Goal: Task Accomplishment & Management: Complete application form

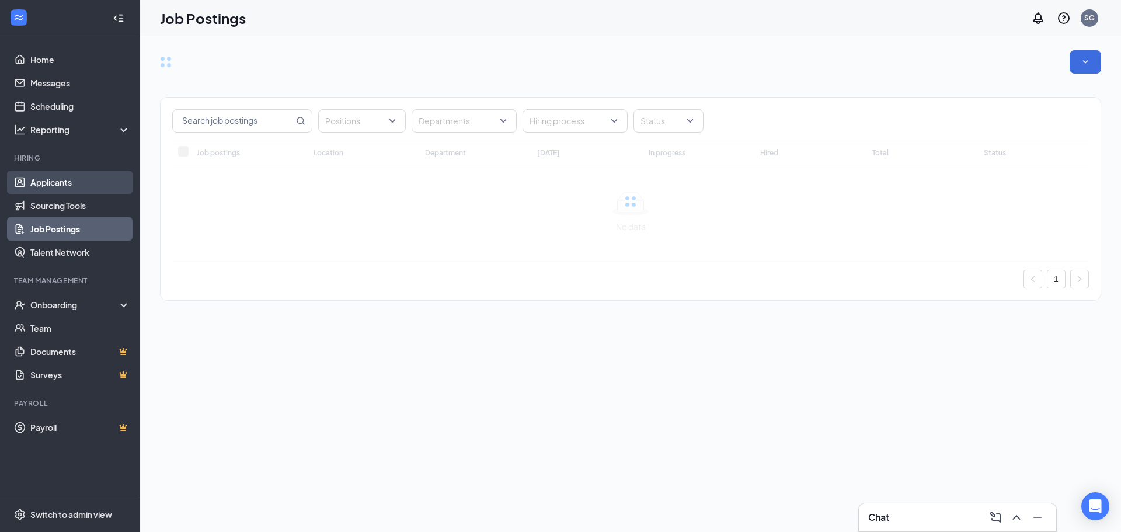
click at [51, 187] on link "Applicants" at bounding box center [80, 181] width 100 height 23
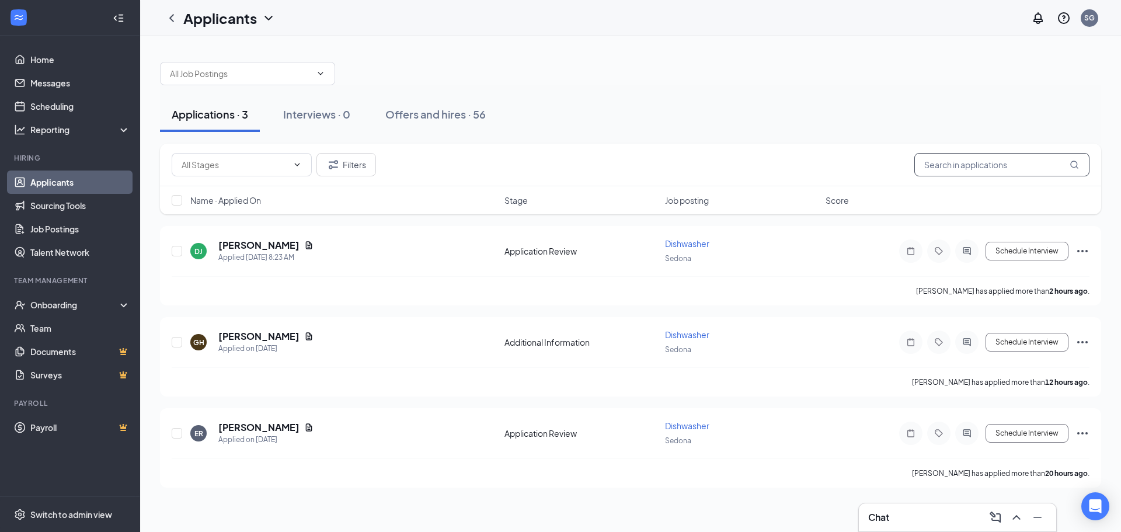
click at [959, 165] on input "text" at bounding box center [1001, 164] width 175 height 23
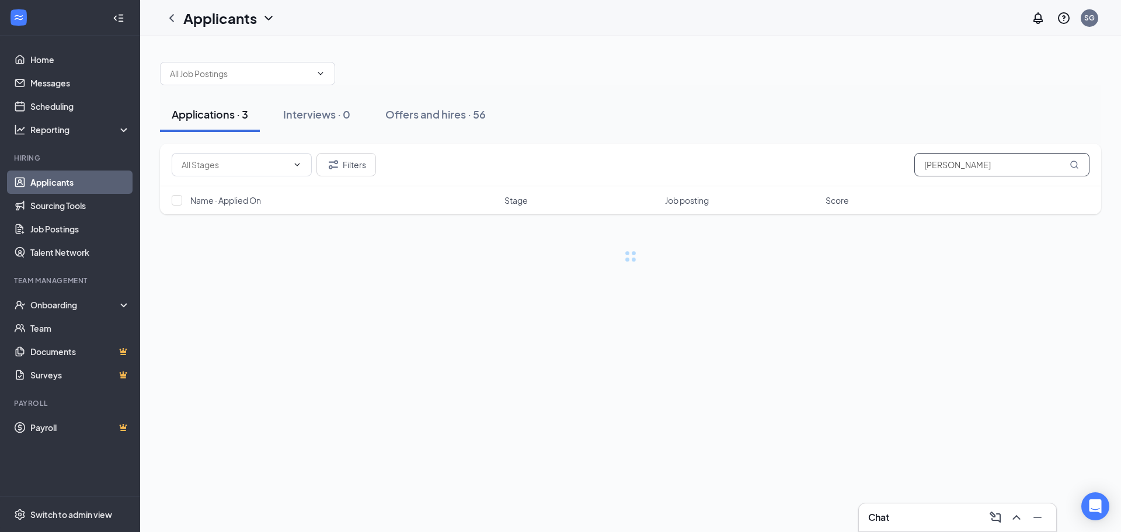
type input "[PERSON_NAME]"
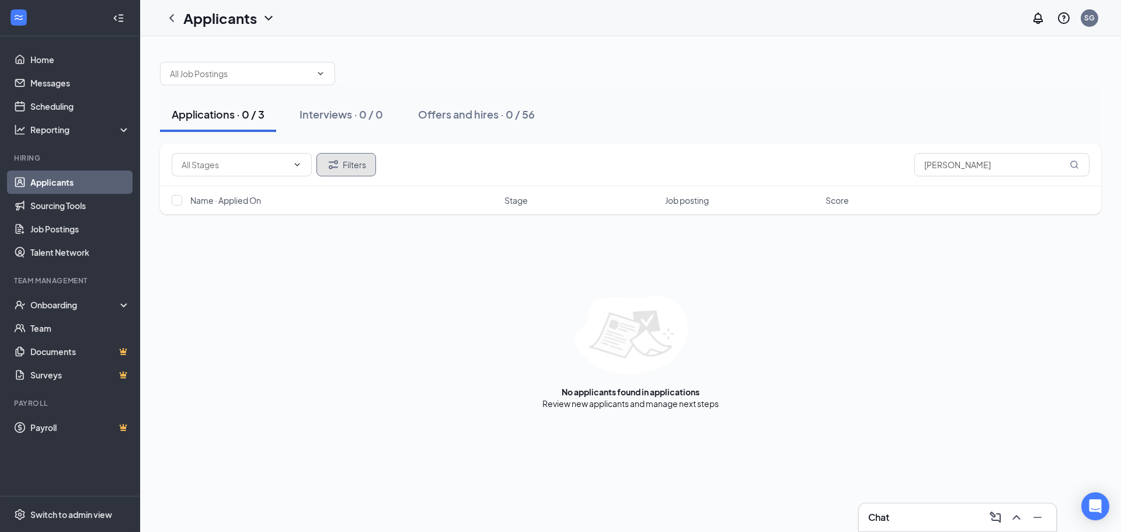
click at [340, 163] on button "Filters" at bounding box center [346, 164] width 60 height 23
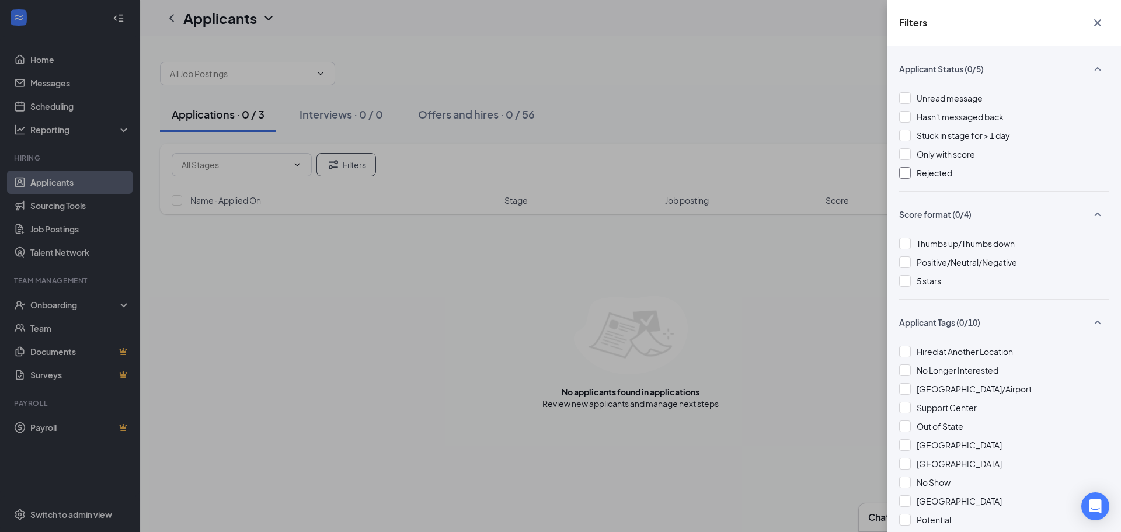
click at [918, 172] on span "Rejected" at bounding box center [934, 173] width 36 height 11
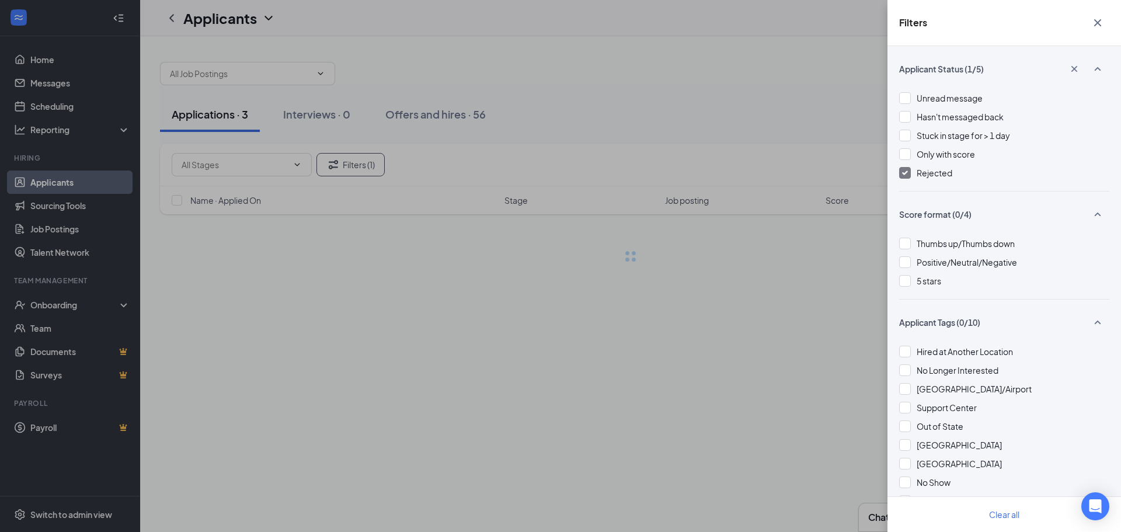
click at [826, 89] on div "Filters Applicant Status (1/5) Unread message Hasn't messaged back Stuck in sta…" at bounding box center [560, 266] width 1121 height 532
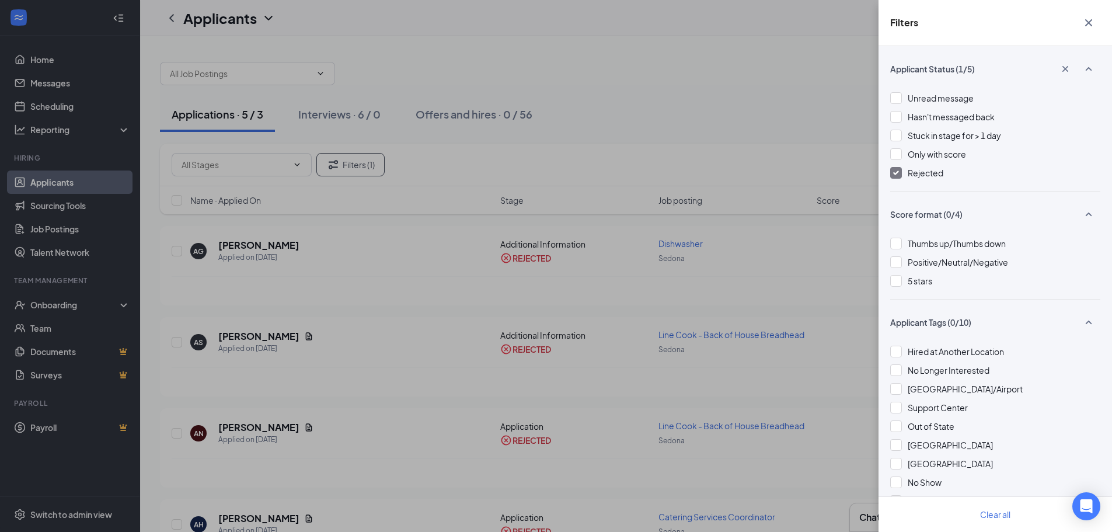
click at [709, 89] on div "Filters Applicant Status (1/5) Unread message Hasn't messaged back Stuck in sta…" at bounding box center [556, 266] width 1112 height 532
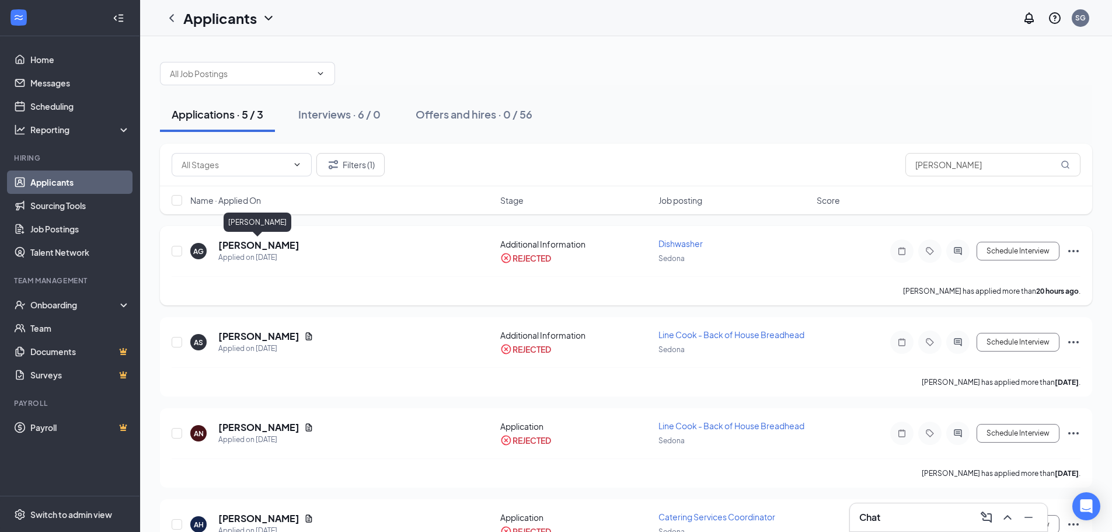
click at [263, 242] on h5 "[PERSON_NAME]" at bounding box center [258, 245] width 81 height 13
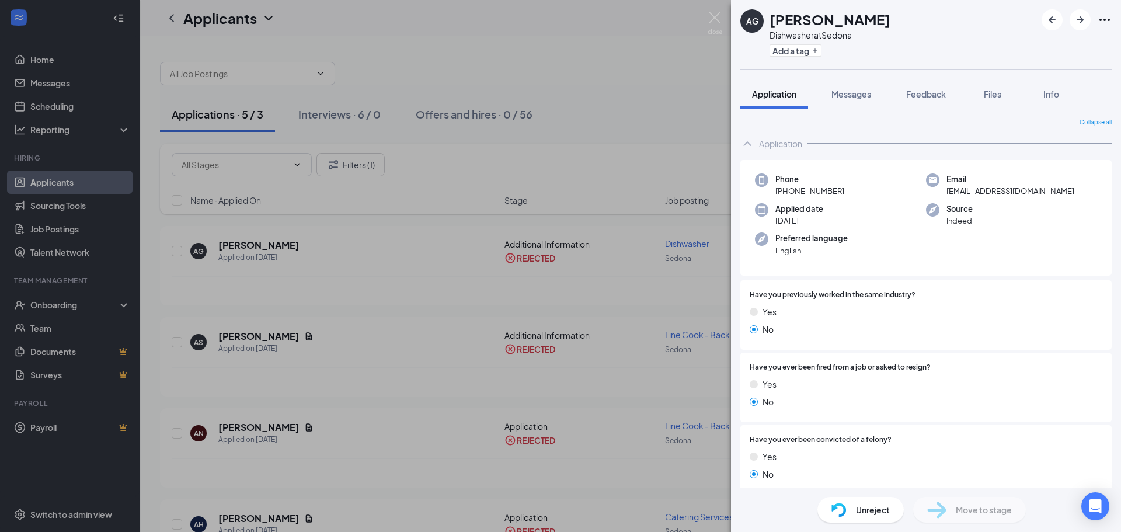
click at [346, 197] on div "AG [PERSON_NAME] Dishwasher at Sedona Add a tag Application Messages Feedback F…" at bounding box center [560, 266] width 1121 height 532
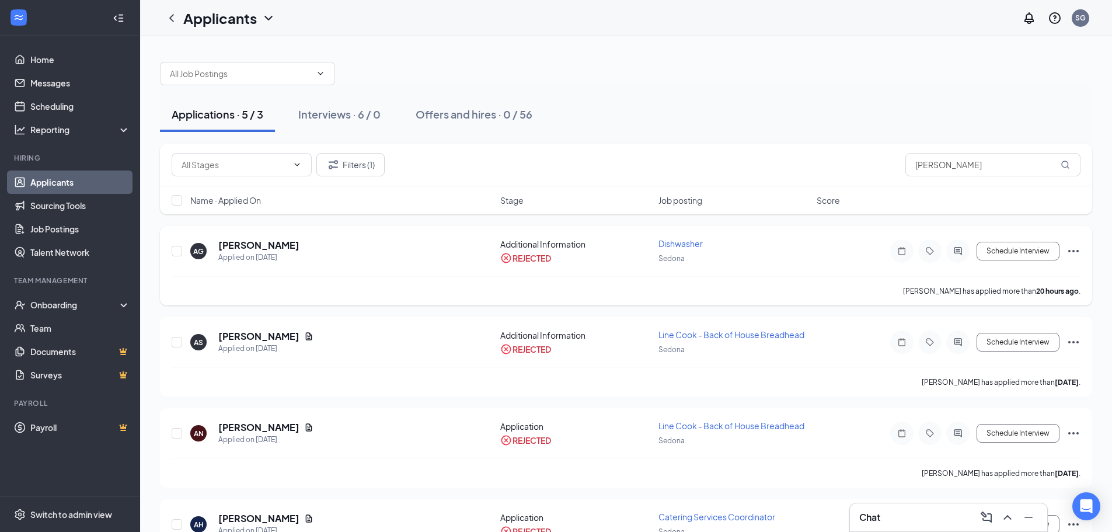
click at [1074, 252] on icon "Ellipses" at bounding box center [1073, 251] width 11 height 2
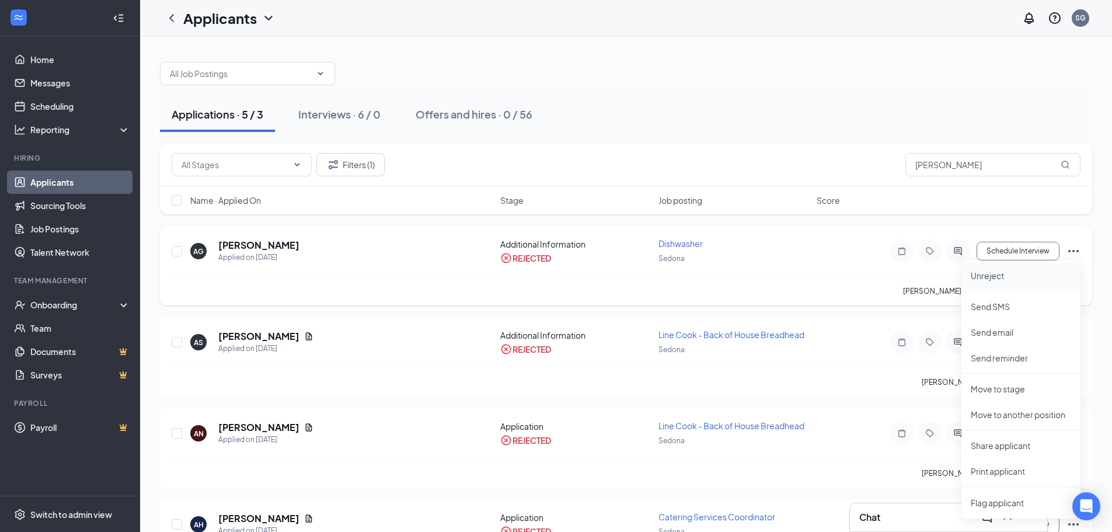
click at [1032, 280] on p "Unreject" at bounding box center [1021, 276] width 100 height 12
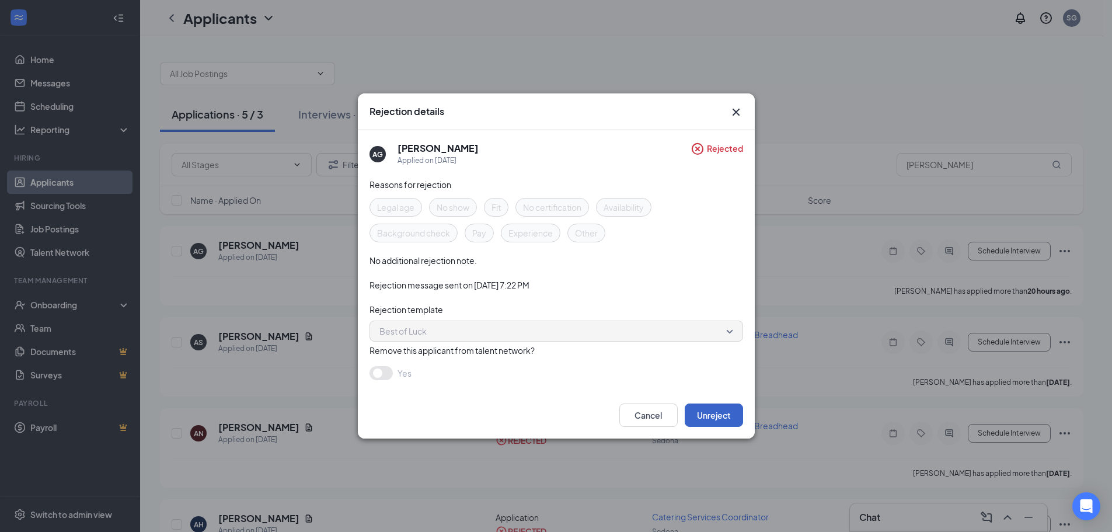
click at [713, 417] on button "Unreject" at bounding box center [714, 414] width 58 height 23
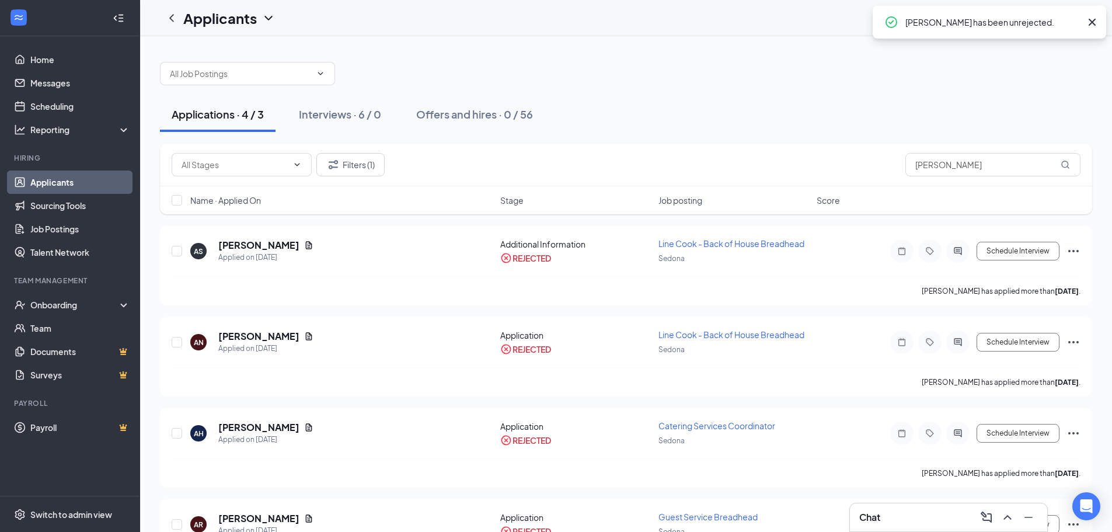
click at [223, 117] on div "Applications · 4 / 3" at bounding box center [218, 114] width 92 height 15
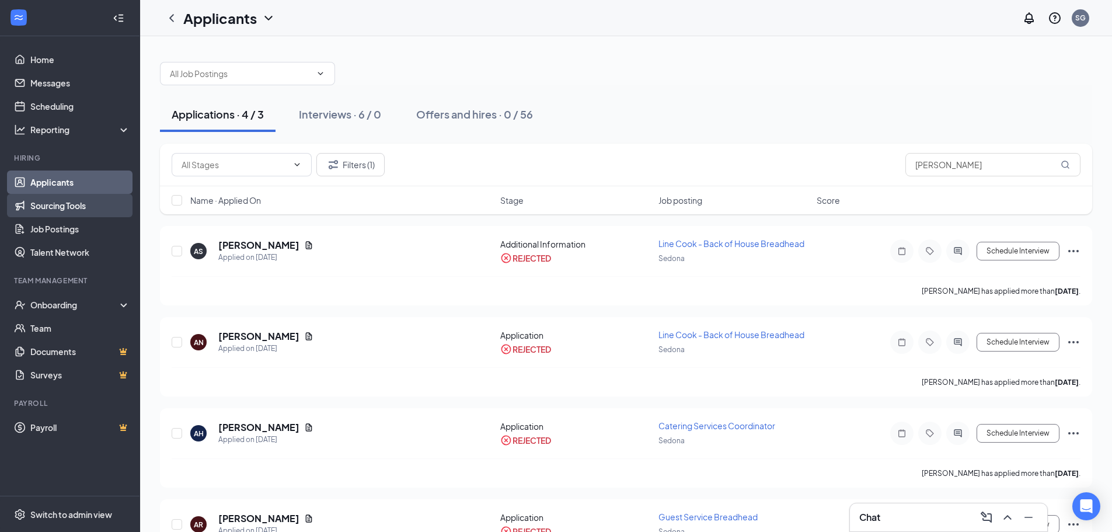
click at [53, 204] on link "Sourcing Tools" at bounding box center [80, 205] width 100 height 23
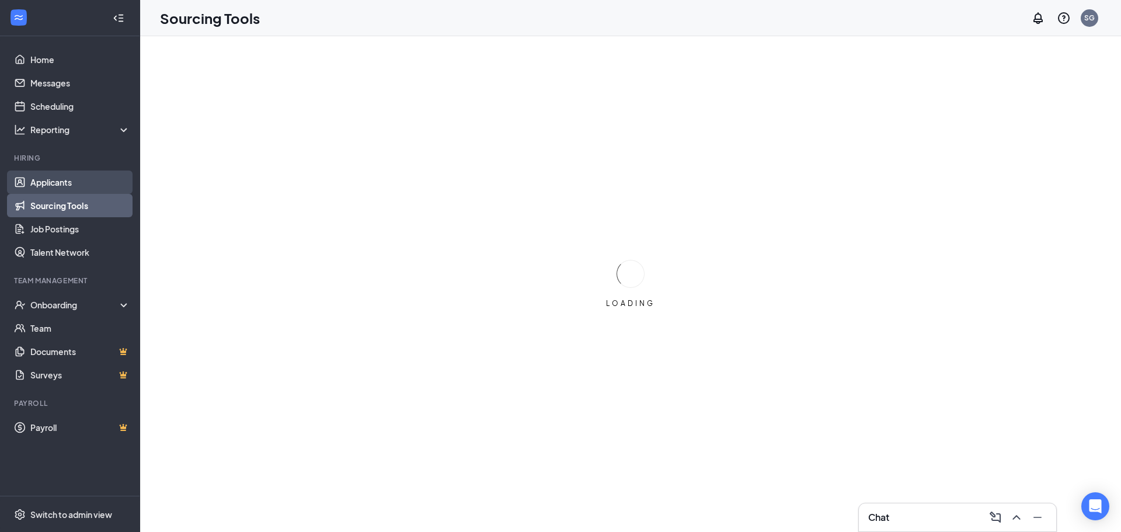
click at [55, 180] on link "Applicants" at bounding box center [80, 181] width 100 height 23
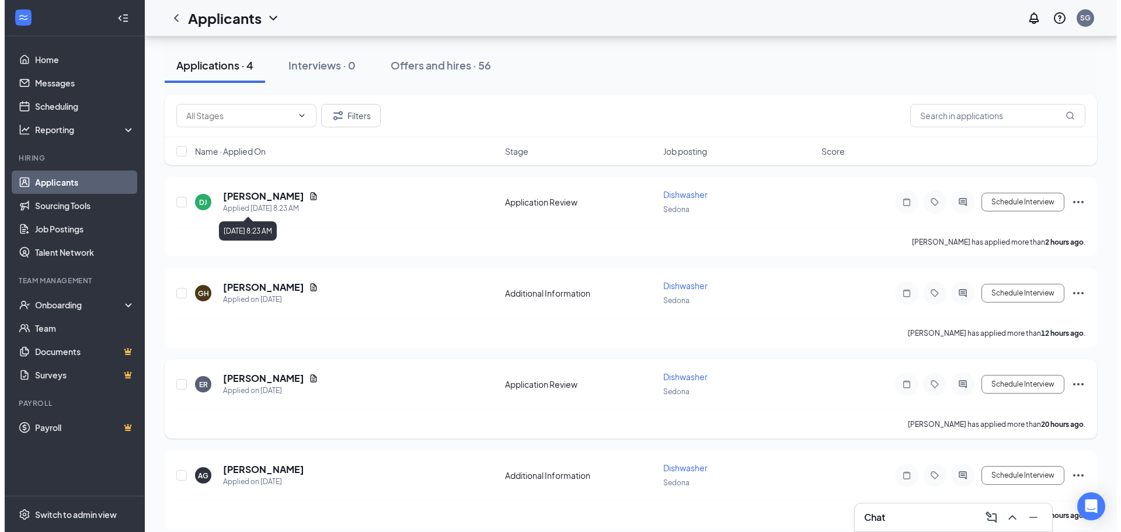
scroll to position [61, 0]
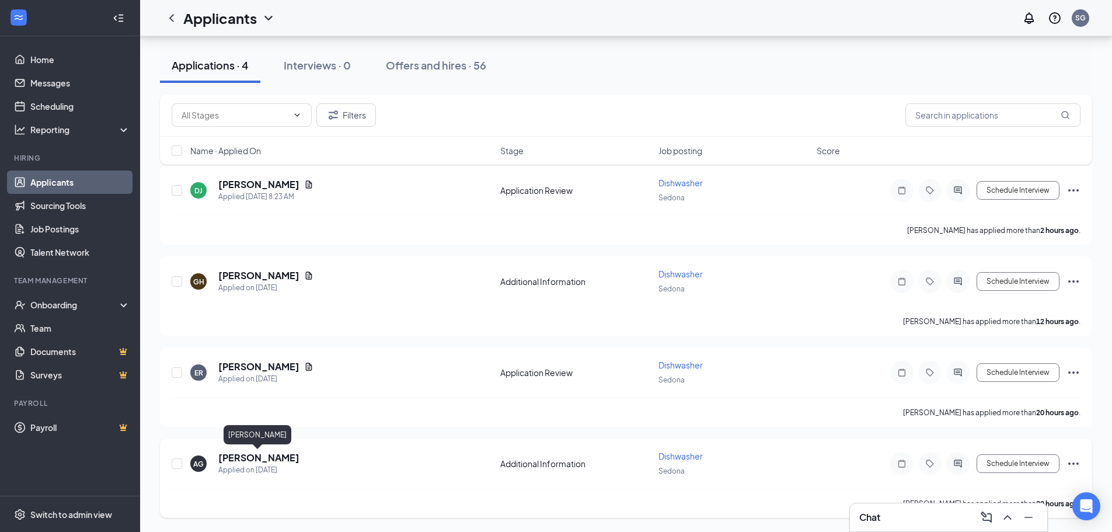
click at [283, 459] on h5 "[PERSON_NAME]" at bounding box center [258, 457] width 81 height 13
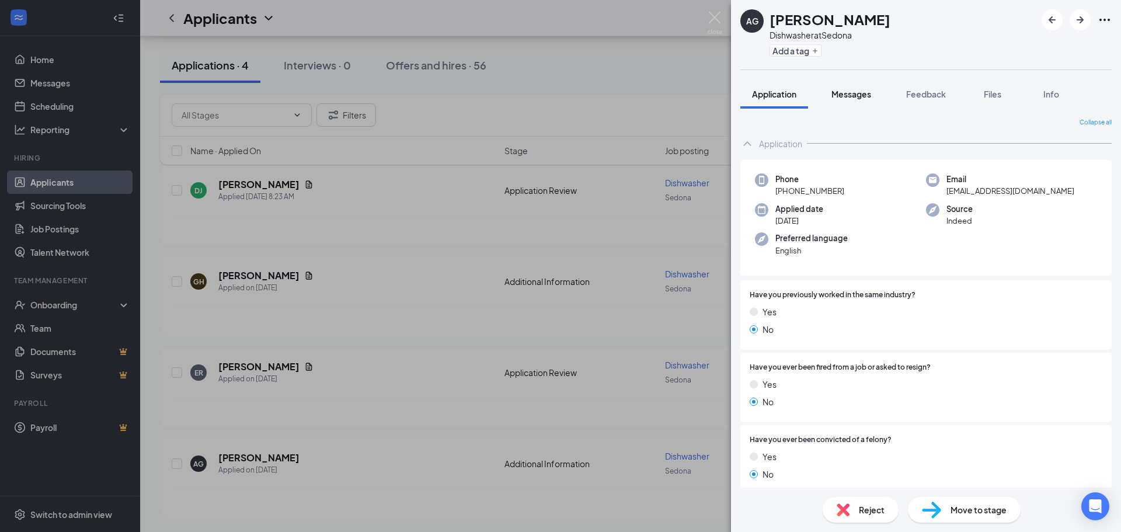
click at [849, 96] on span "Messages" at bounding box center [851, 94] width 40 height 11
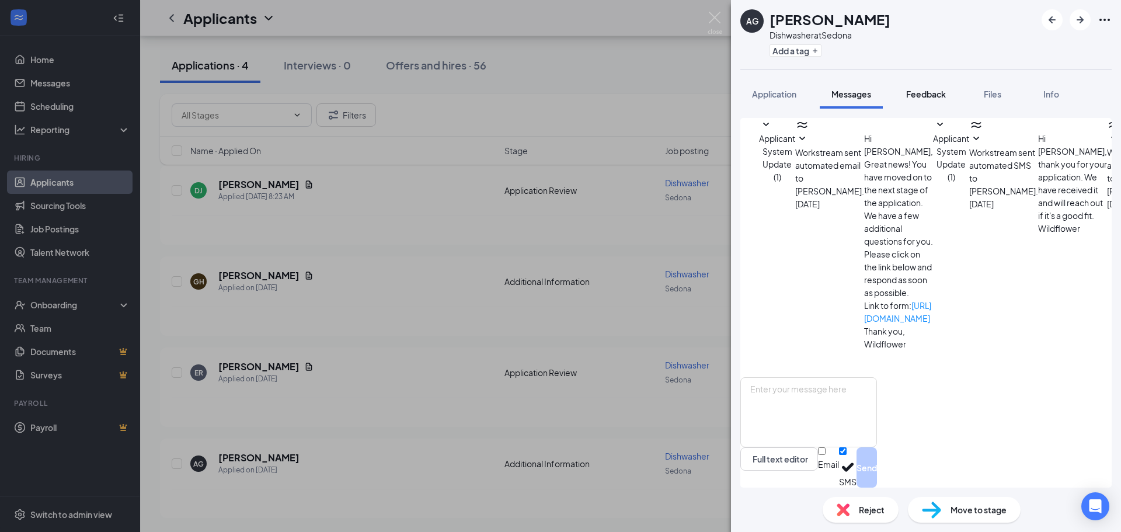
scroll to position [16, 0]
click at [910, 93] on span "Feedback" at bounding box center [926, 94] width 40 height 11
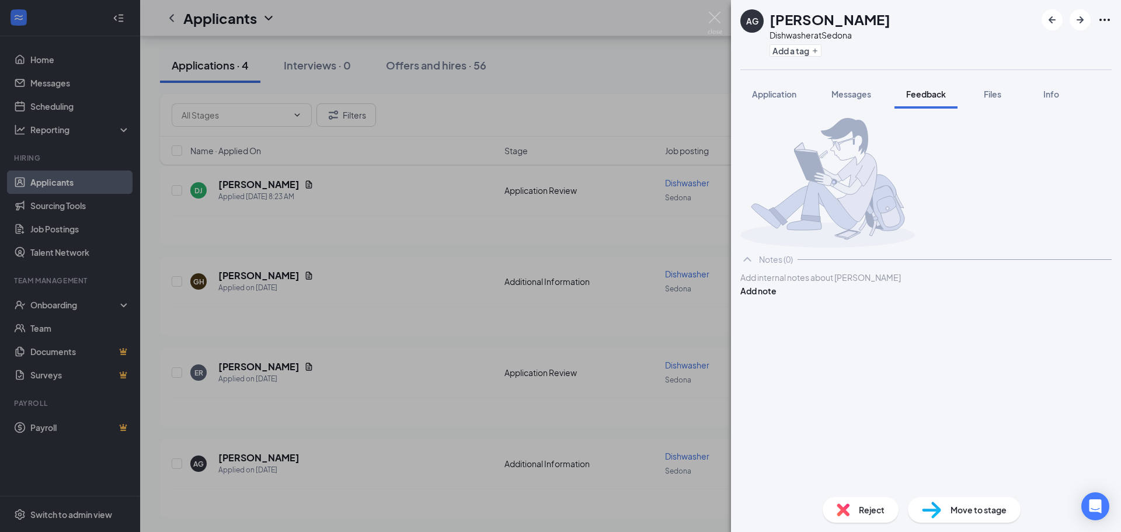
click at [985, 102] on button "Files" at bounding box center [992, 93] width 47 height 29
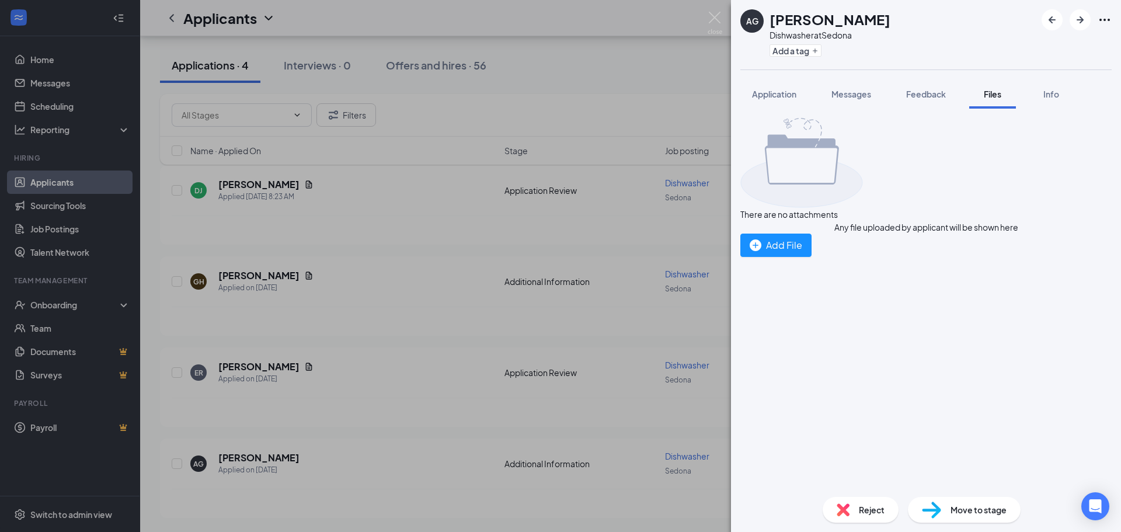
click at [304, 184] on div "AG [PERSON_NAME] Dishwasher at Sedona Add a tag Application Messages Feedback F…" at bounding box center [560, 266] width 1121 height 532
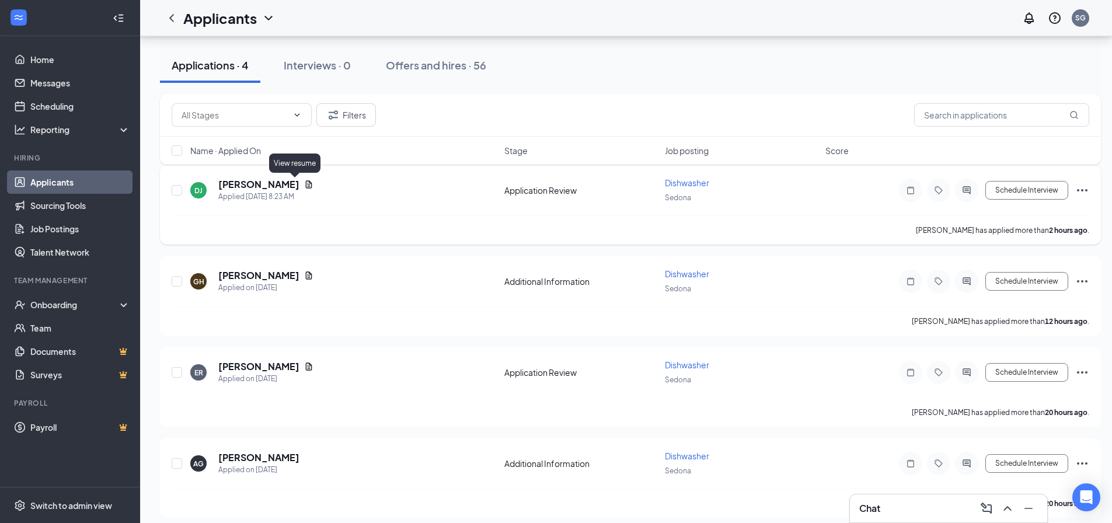
click at [306, 184] on icon "Document" at bounding box center [309, 184] width 6 height 8
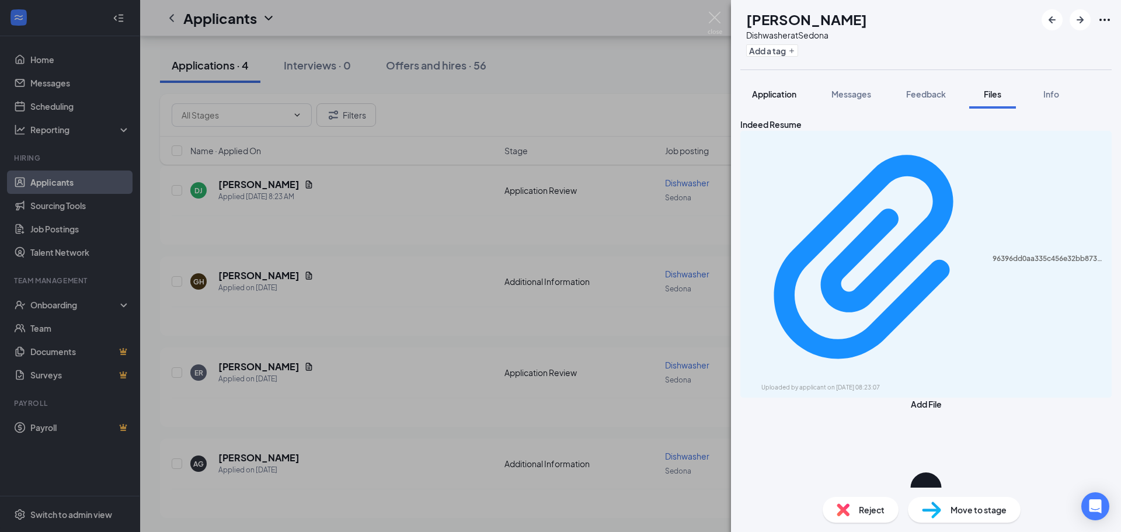
click at [763, 94] on span "Application" at bounding box center [774, 94] width 44 height 11
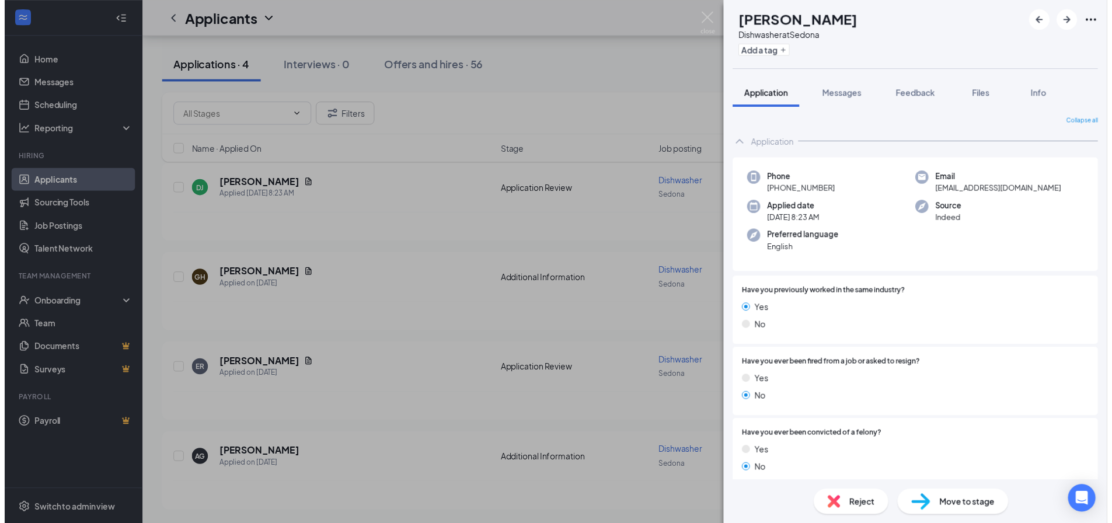
scroll to position [350, 0]
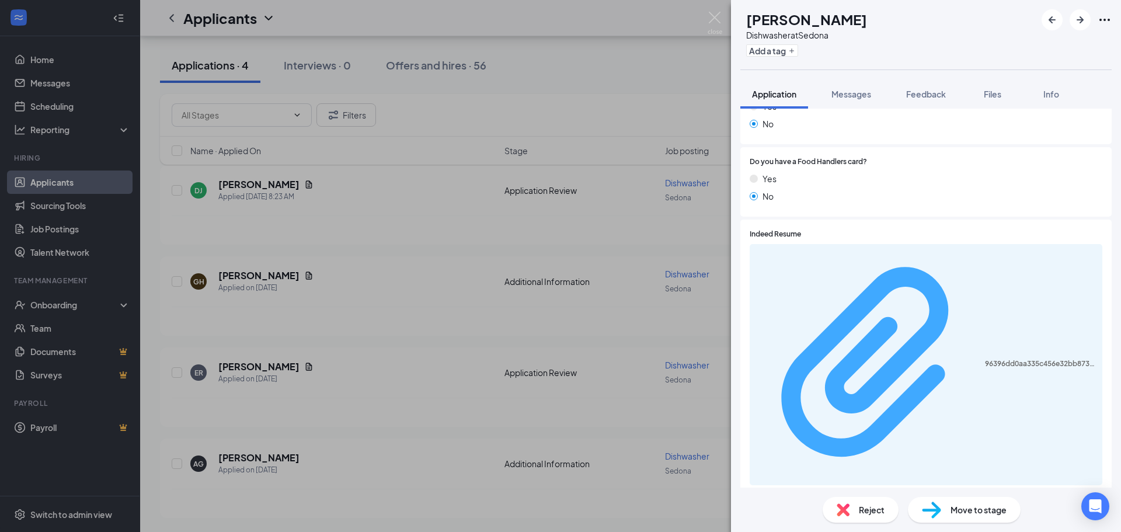
click at [985, 359] on div "96396dd0aa335c456e32bb873f429137.pdf" at bounding box center [1040, 363] width 110 height 9
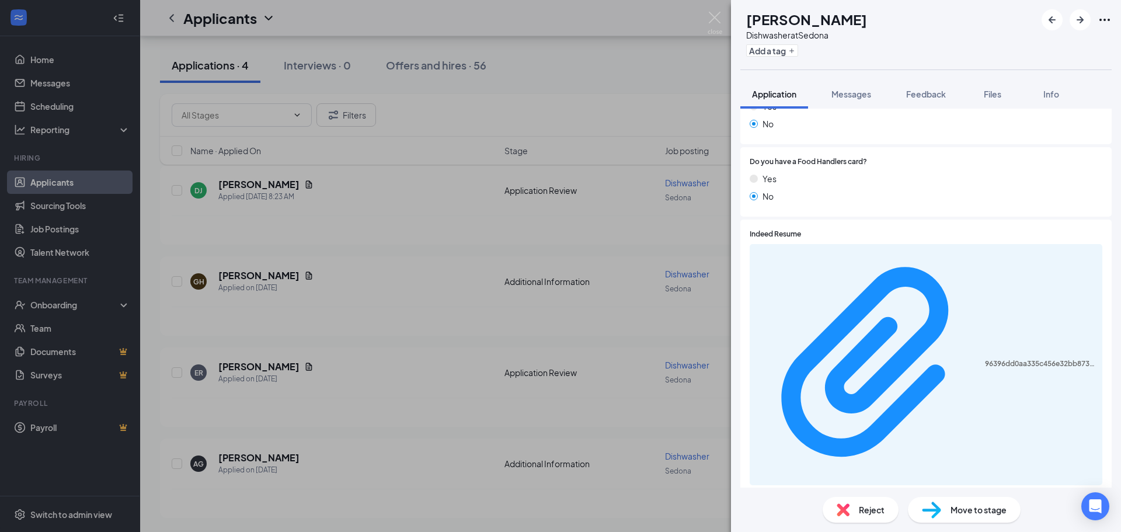
drag, startPoint x: 447, startPoint y: 124, endPoint x: 545, endPoint y: 113, distance: 98.2
click at [442, 128] on div "DJ [PERSON_NAME] Dishwasher at Sedona Add a tag Application Messages Feedback F…" at bounding box center [560, 266] width 1121 height 532
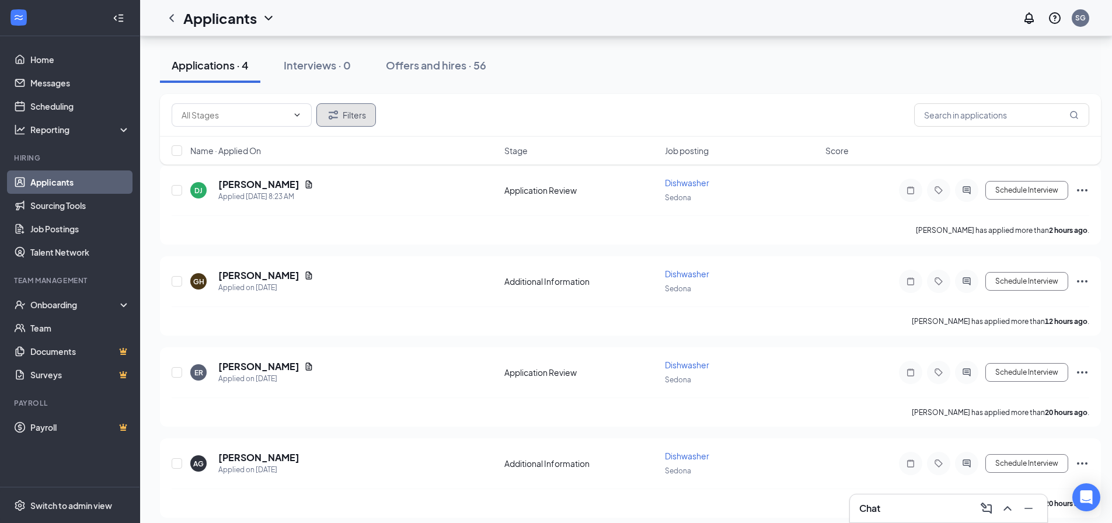
click at [356, 120] on button "Filters" at bounding box center [346, 114] width 60 height 23
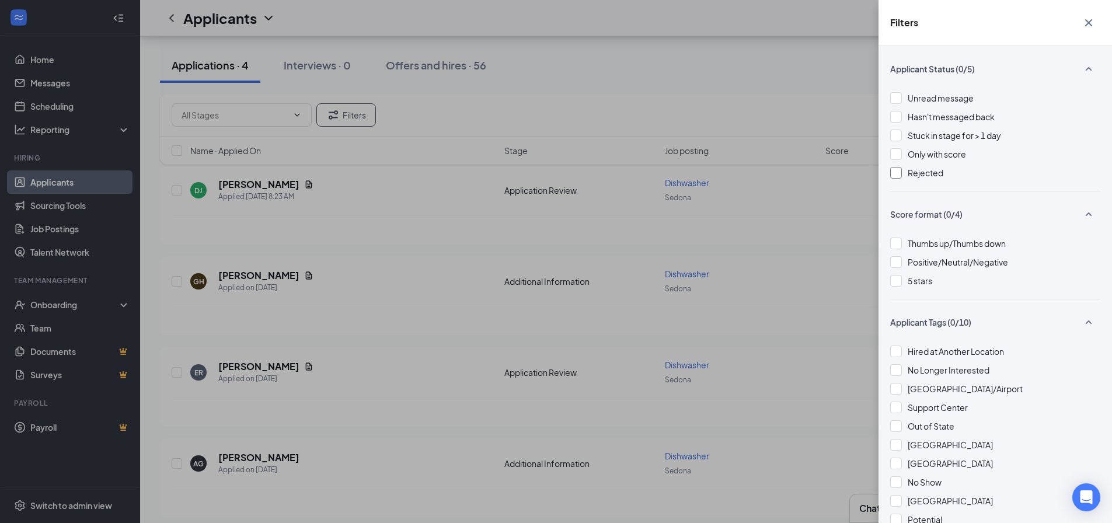
click at [921, 173] on span "Rejected" at bounding box center [926, 173] width 36 height 11
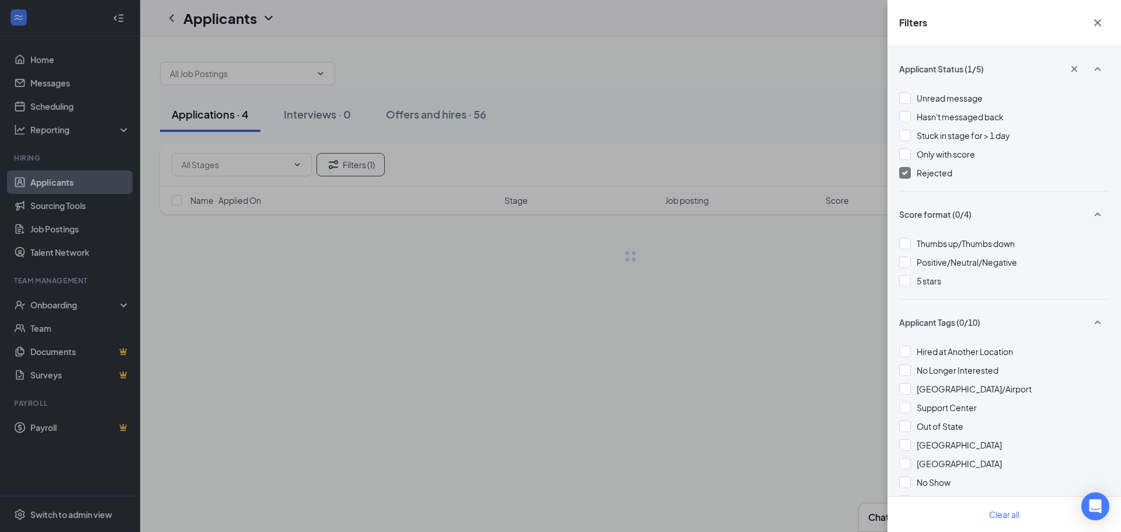
click at [793, 117] on div "Filters Applicant Status (1/5) Unread message Hasn't messaged back Stuck in sta…" at bounding box center [560, 266] width 1121 height 532
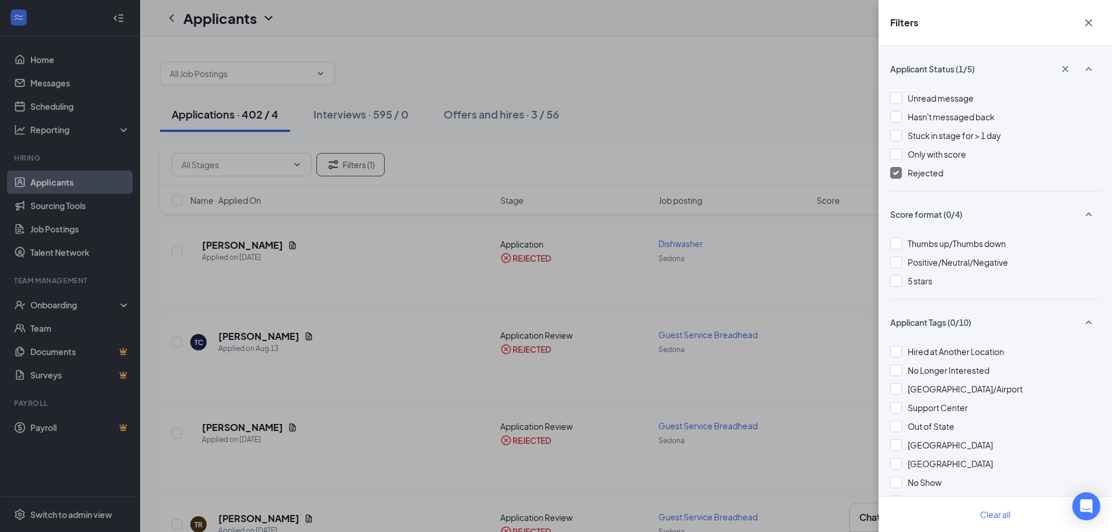
drag, startPoint x: 1086, startPoint y: 19, endPoint x: 1079, endPoint y: 21, distance: 6.7
click at [1088, 19] on icon "Cross" at bounding box center [1089, 23] width 14 height 14
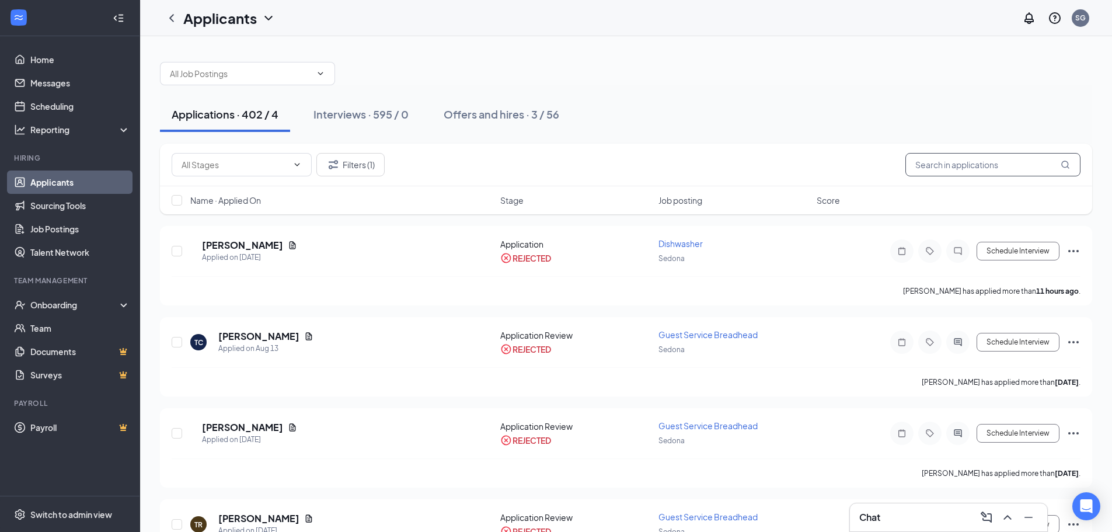
click at [940, 165] on input "text" at bounding box center [992, 164] width 175 height 23
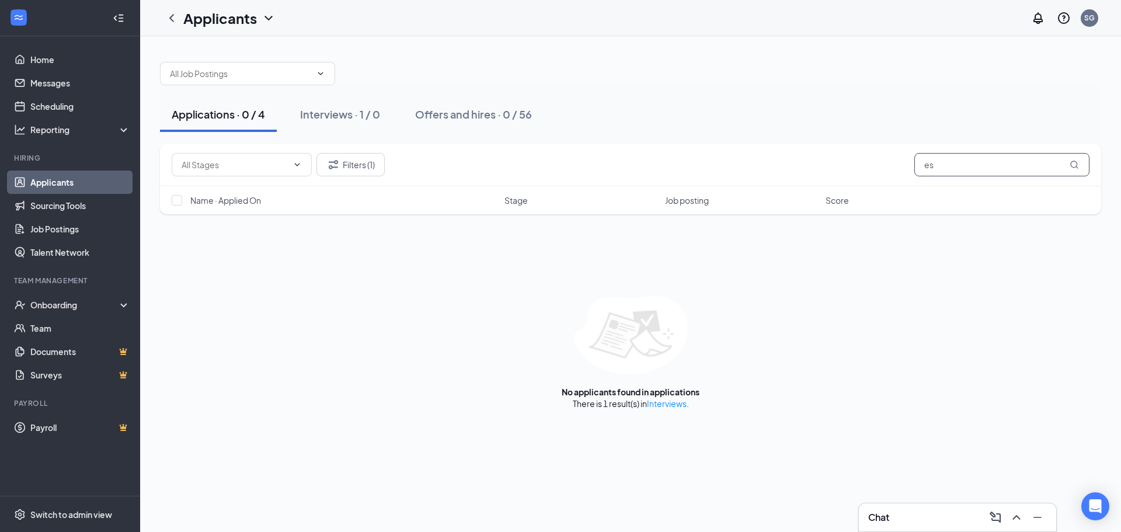
type input "e"
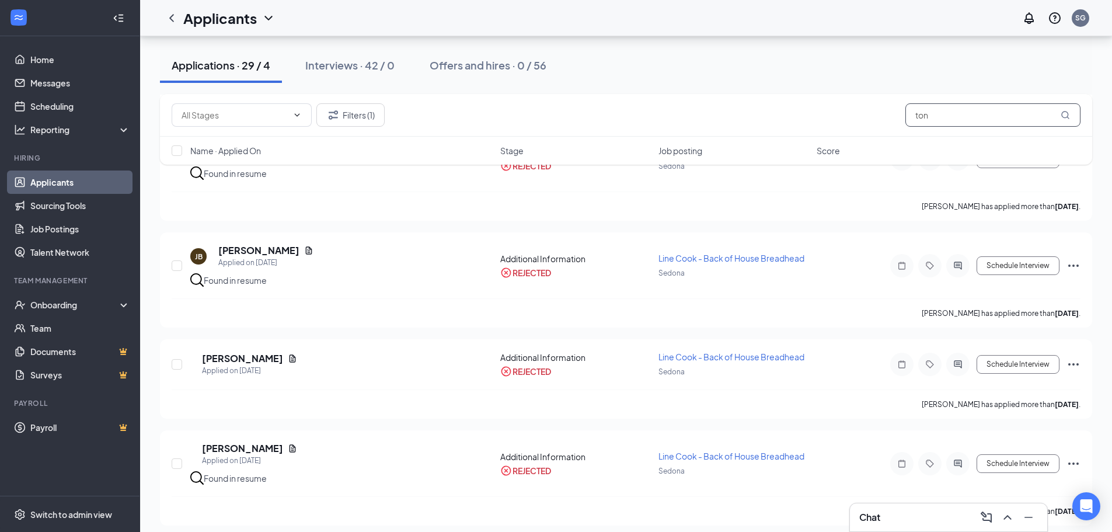
scroll to position [1109, 0]
type input "ton"
click at [389, 200] on div "[PERSON_NAME] has applied more than [DATE] ." at bounding box center [626, 205] width 909 height 29
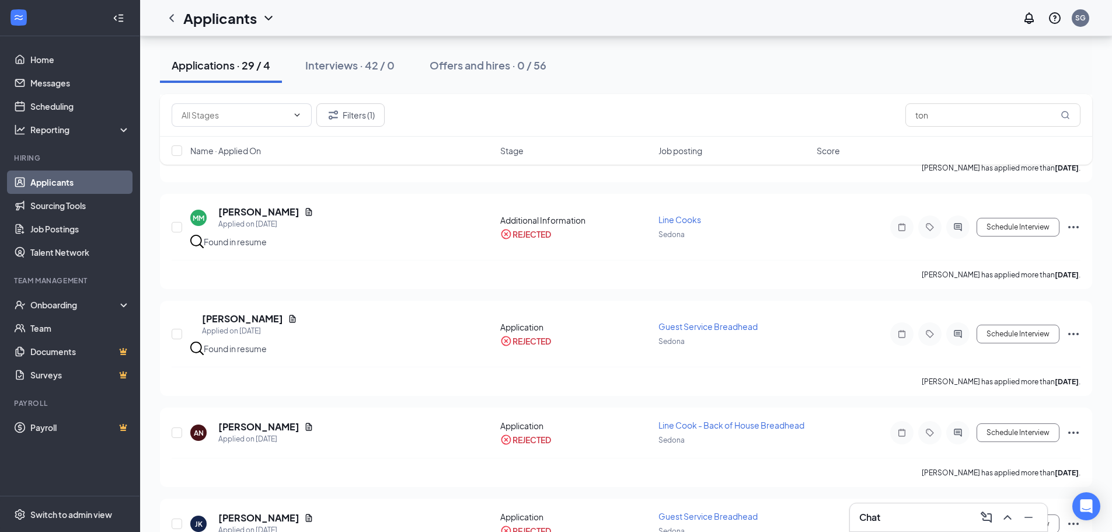
scroll to position [2102, 0]
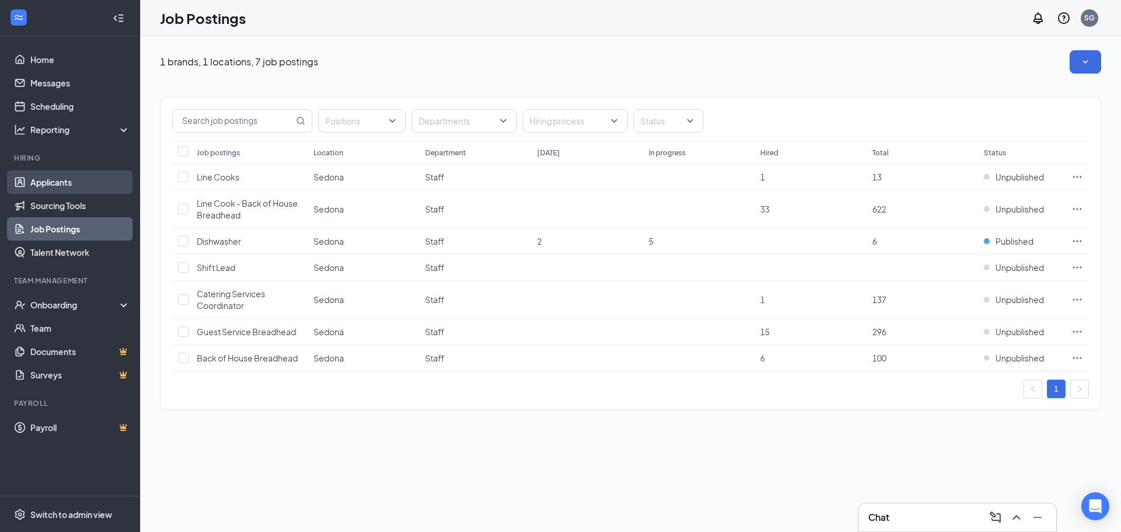
click at [64, 176] on link "Applicants" at bounding box center [80, 181] width 100 height 23
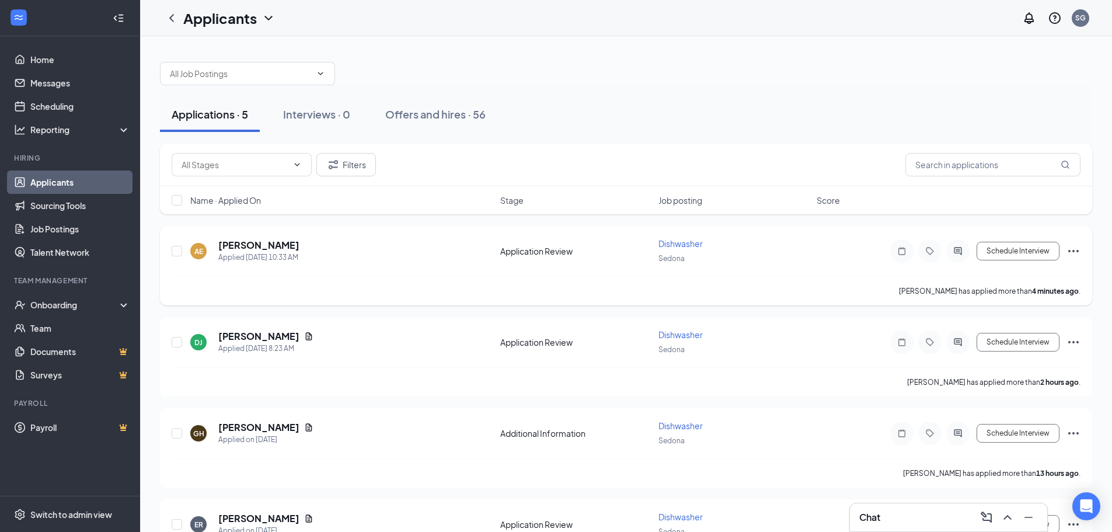
click at [1078, 250] on icon "Ellipses" at bounding box center [1073, 251] width 11 height 2
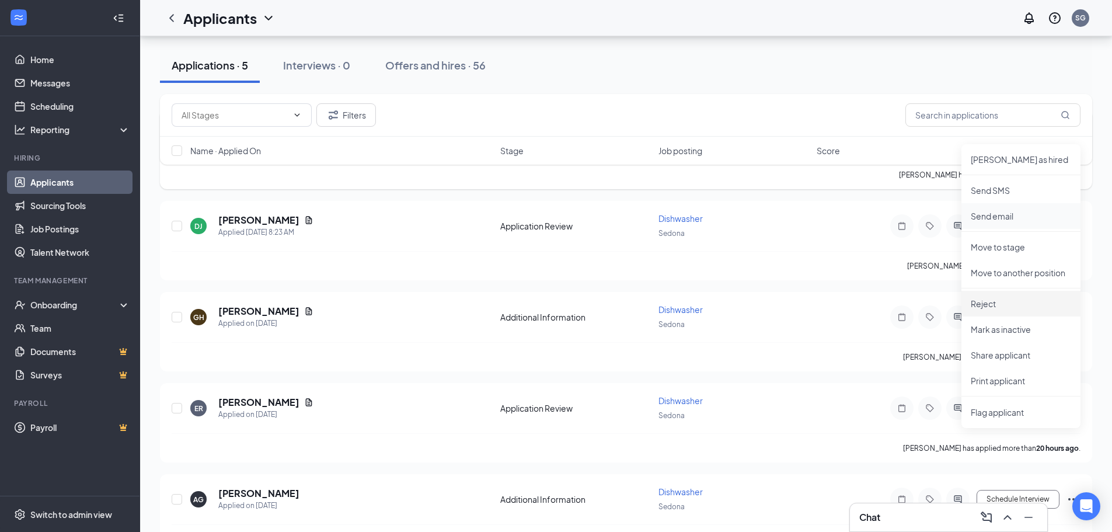
scroll to position [117, 0]
click at [1006, 239] on li "Move to stage" at bounding box center [1020, 247] width 119 height 26
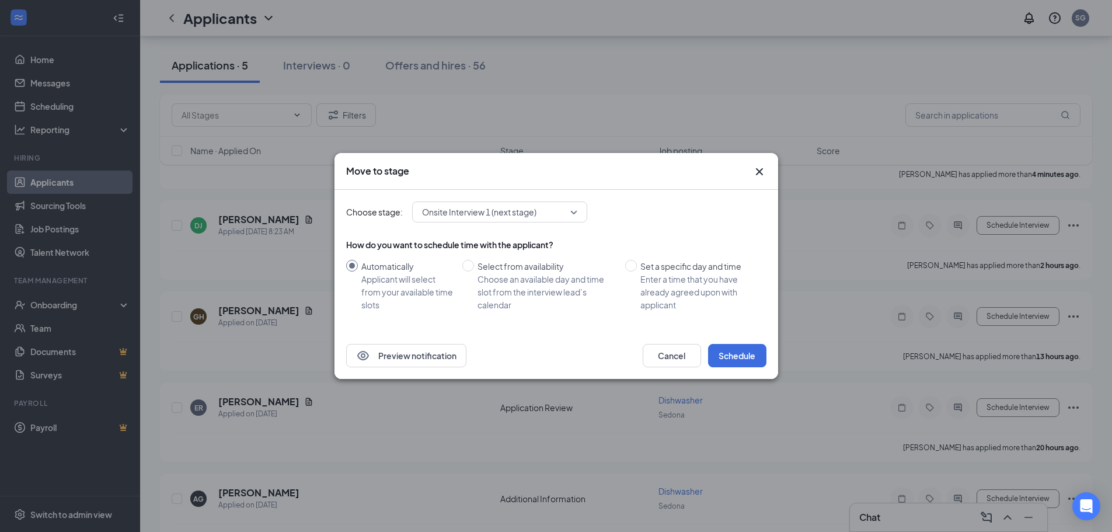
click at [559, 220] on span "Onsite Interview 1 (next stage)" at bounding box center [494, 212] width 145 height 18
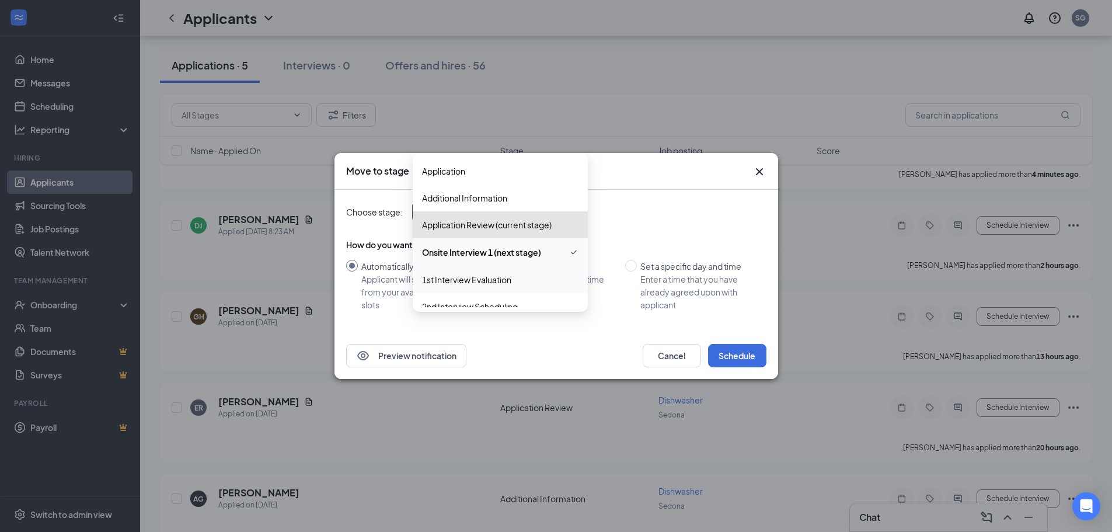
scroll to position [40, 0]
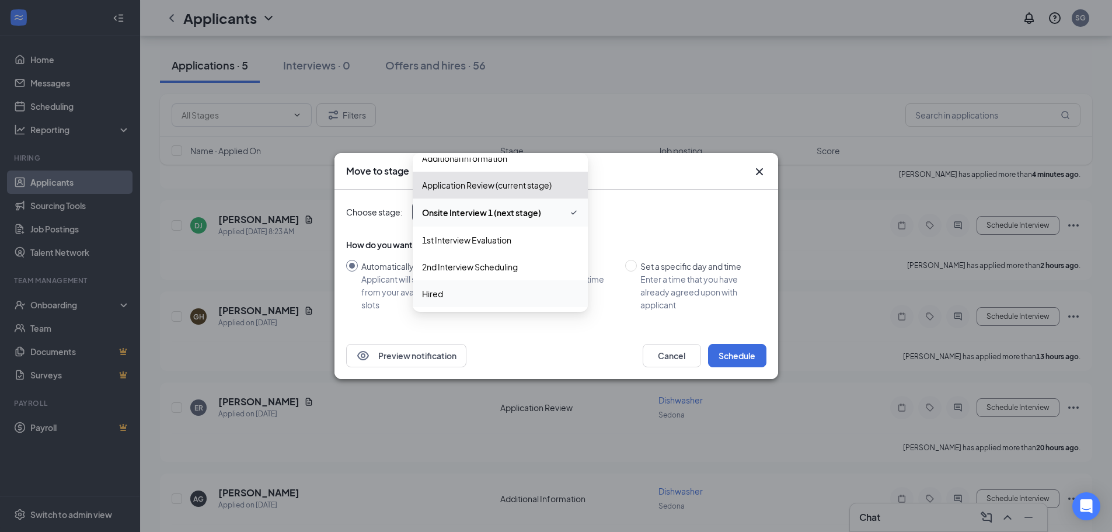
click at [432, 292] on span "Hired" at bounding box center [432, 293] width 21 height 13
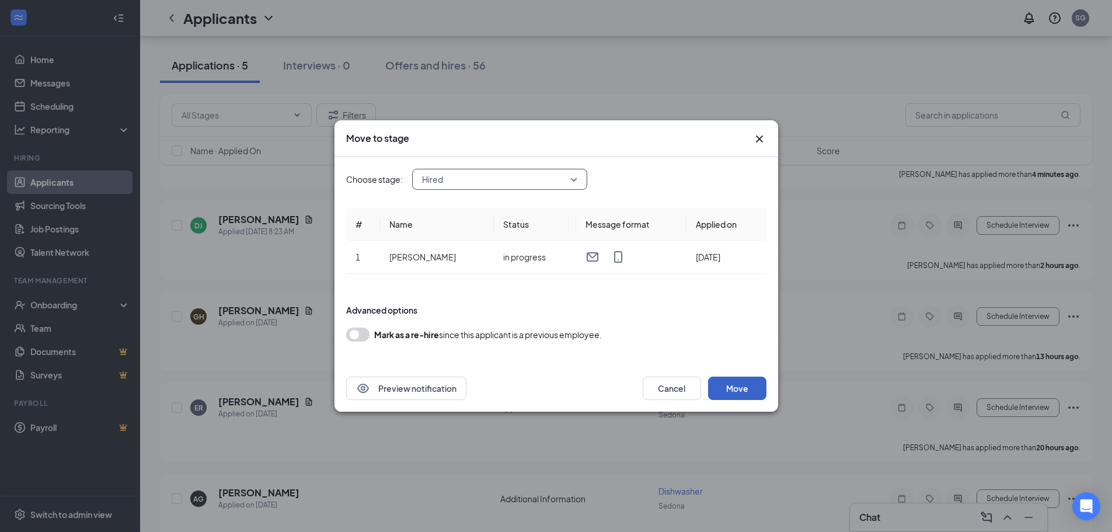
click at [737, 383] on button "Move" at bounding box center [737, 388] width 58 height 23
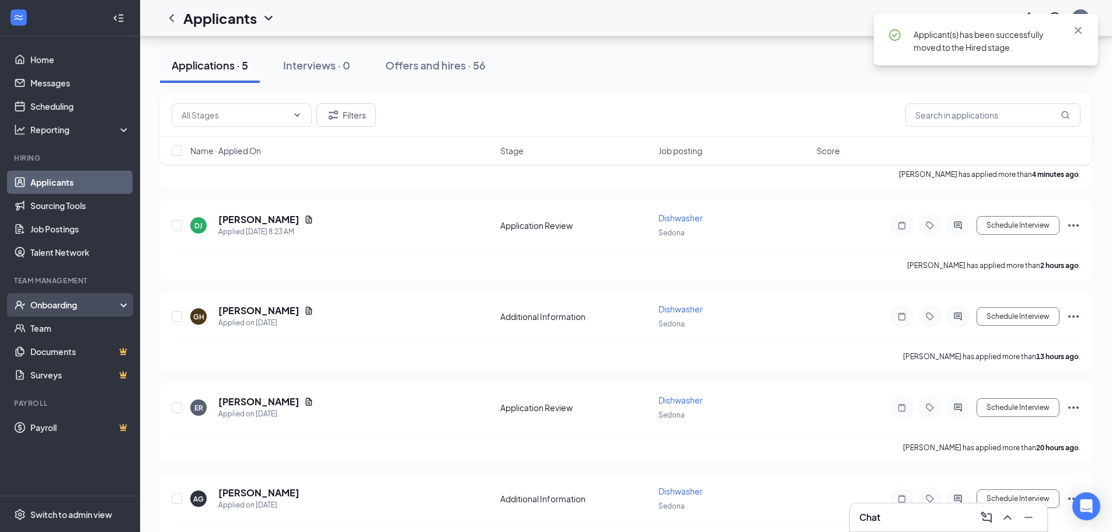
click at [68, 302] on div "Onboarding" at bounding box center [75, 305] width 90 height 12
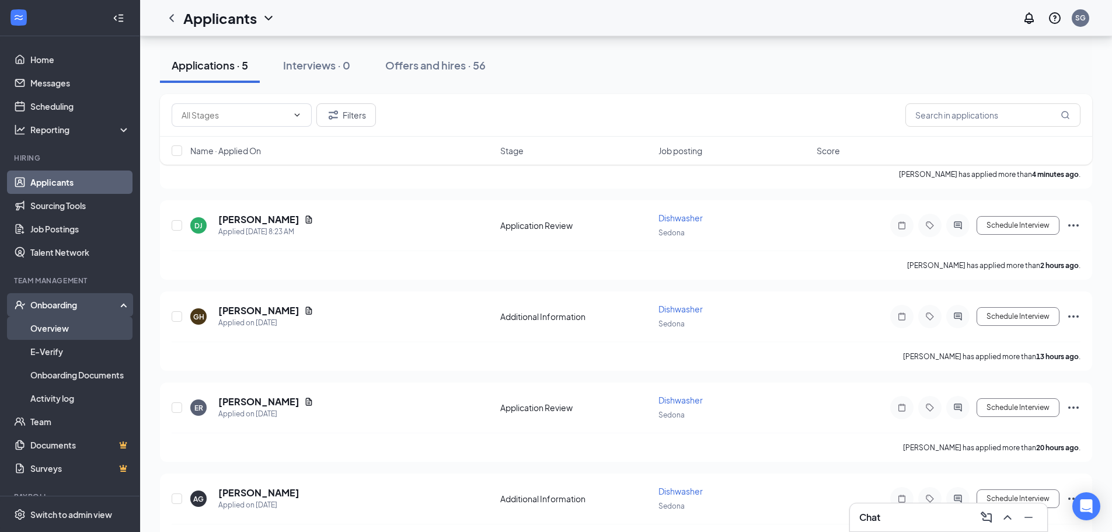
click at [65, 325] on link "Overview" at bounding box center [80, 327] width 100 height 23
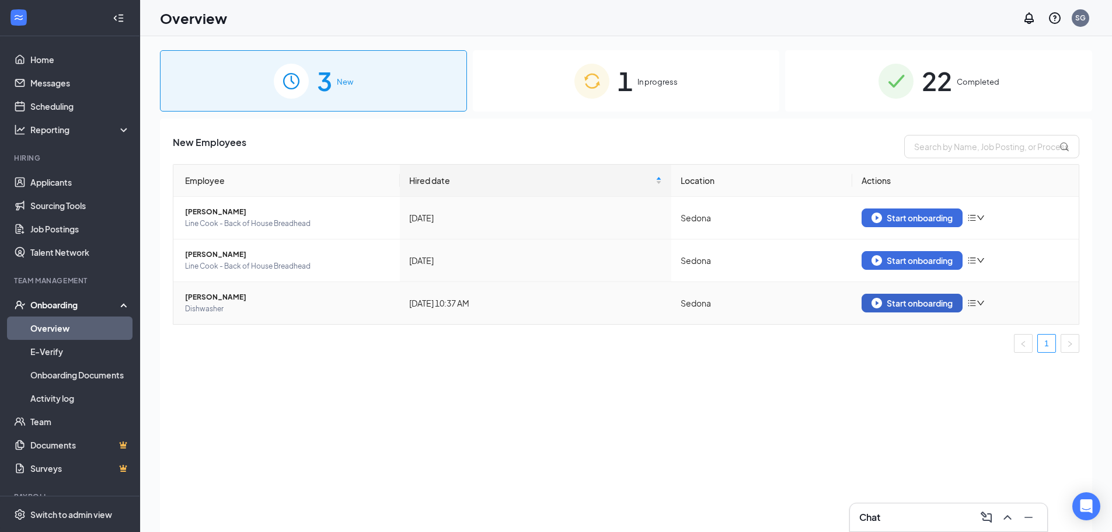
click at [879, 301] on img "button" at bounding box center [877, 303] width 11 height 11
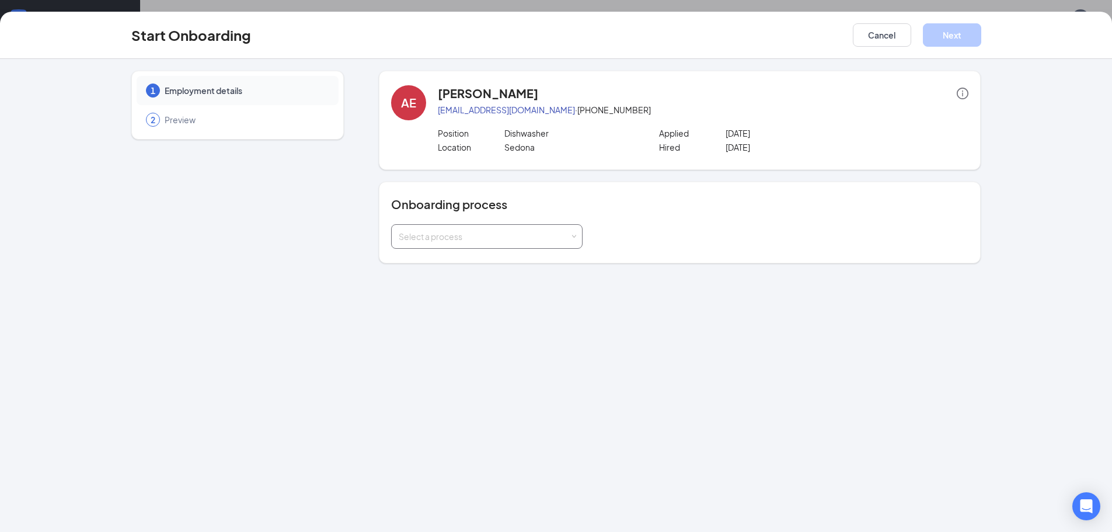
click at [501, 239] on div "Select a process" at bounding box center [484, 237] width 171 height 12
click at [495, 266] on span "Hourly Onboarding to ADP" at bounding box center [446, 261] width 100 height 11
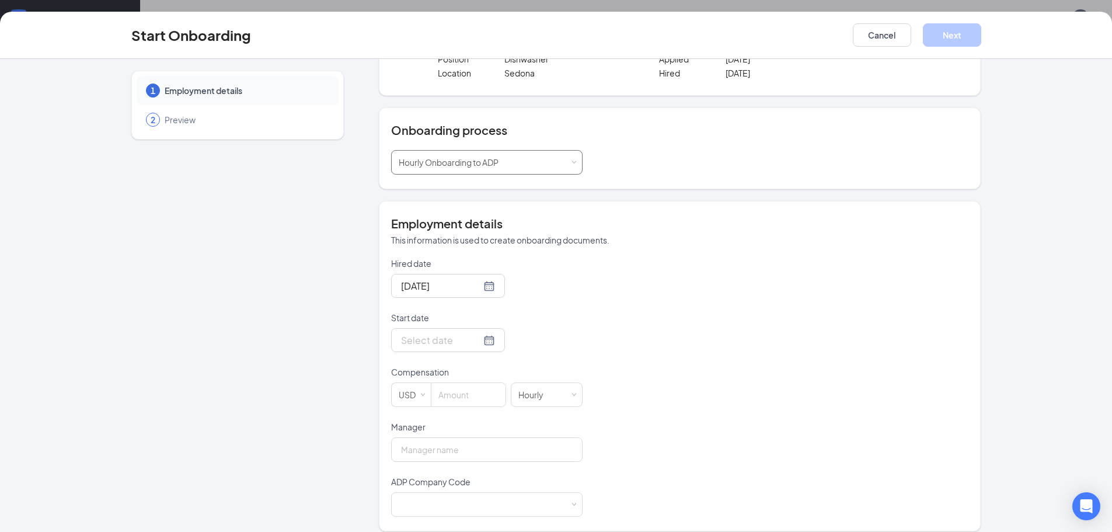
scroll to position [85, 0]
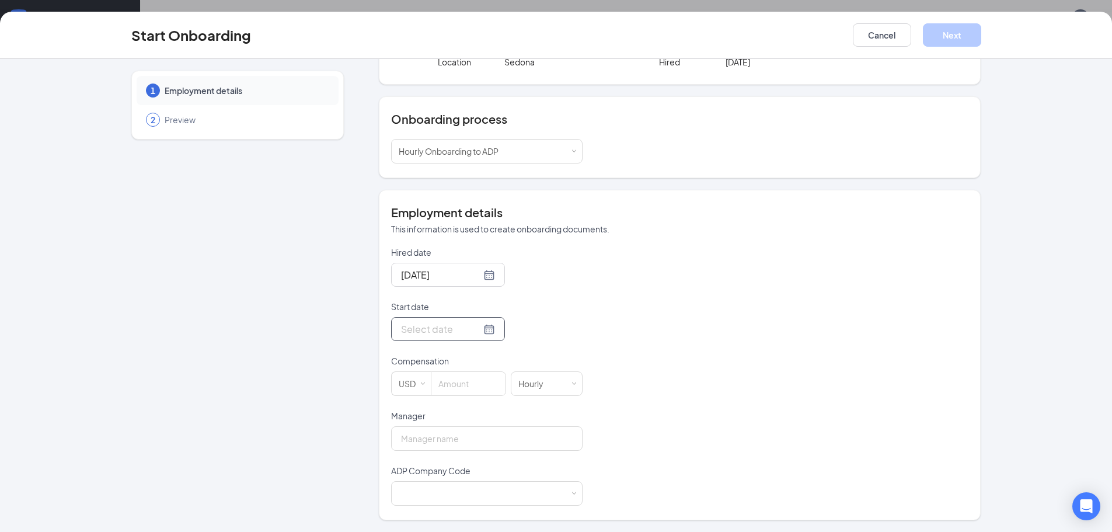
click at [473, 327] on div at bounding box center [448, 329] width 94 height 15
type input "Aug 26, 2025"
drag, startPoint x: 444, startPoint y: 469, endPoint x: 447, endPoint y: 459, distance: 11.1
click at [444, 469] on div "26" at bounding box center [451, 468] width 14 height 14
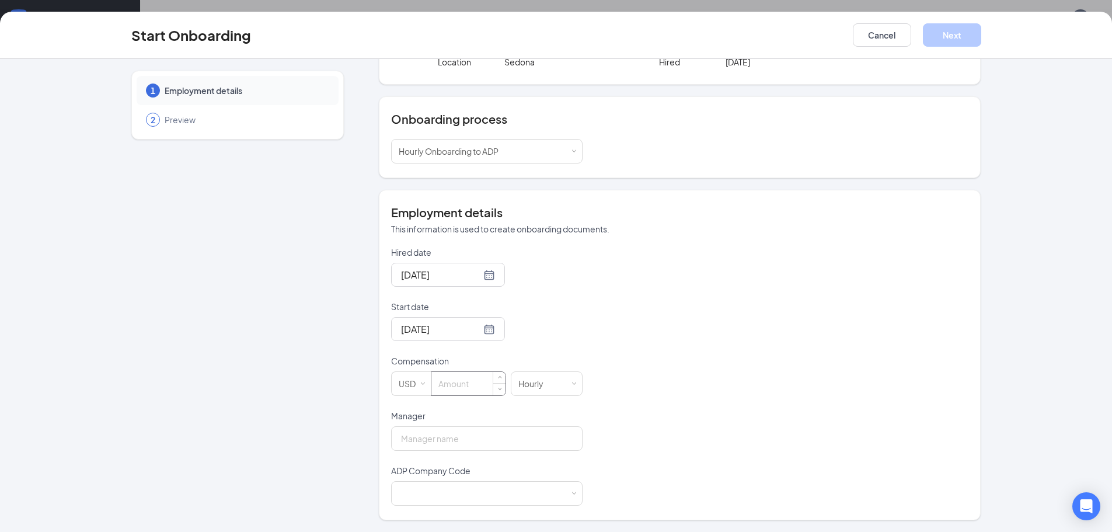
click at [455, 384] on input at bounding box center [468, 383] width 74 height 23
type input "16"
click at [444, 437] on input "Manager" at bounding box center [486, 438] width 191 height 25
type input "Brittany Backus"
click at [458, 501] on div at bounding box center [487, 493] width 176 height 23
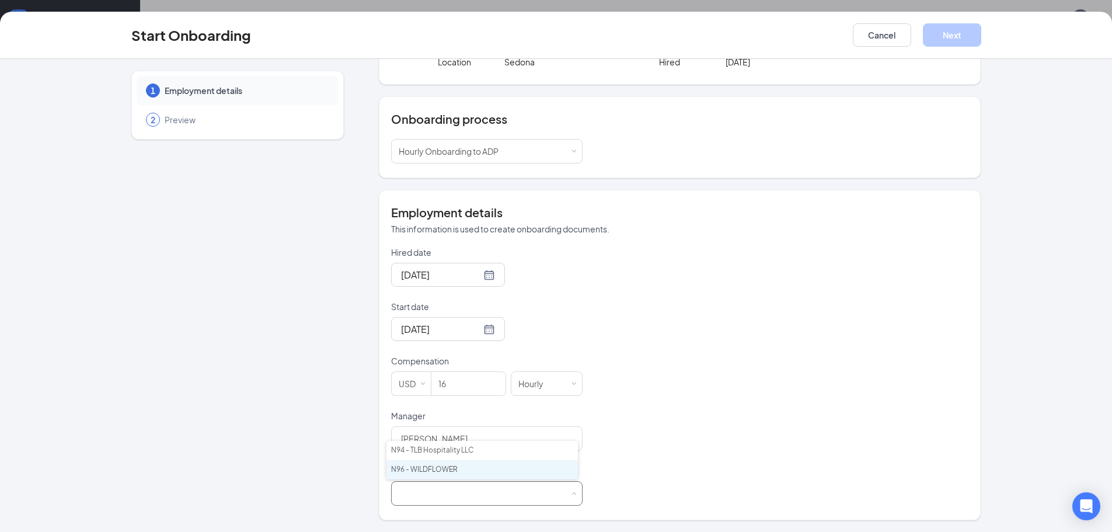
click at [468, 469] on li "N96 - WILDFLOWER" at bounding box center [481, 469] width 191 height 19
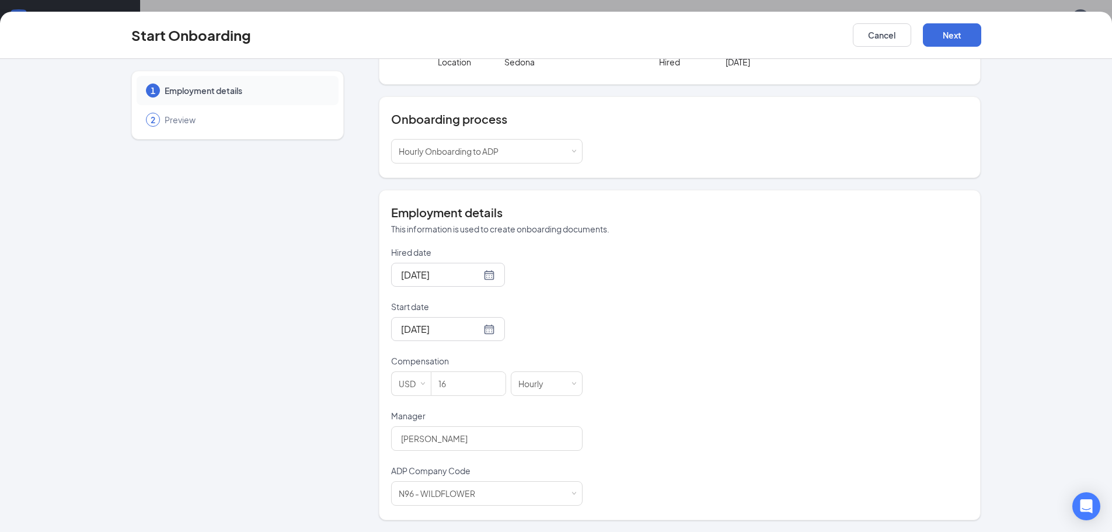
click at [983, 34] on div "Start Onboarding Cancel Next" at bounding box center [556, 34] width 897 height 23
click at [975, 33] on button "Next" at bounding box center [952, 34] width 58 height 23
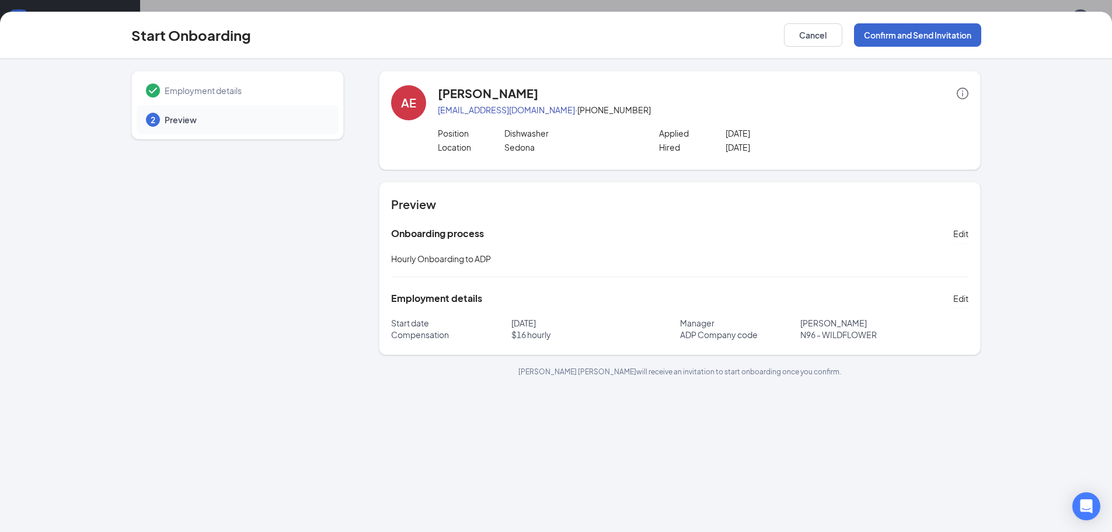
scroll to position [0, 0]
click at [962, 33] on button "Confirm and Send Invitation" at bounding box center [917, 34] width 127 height 23
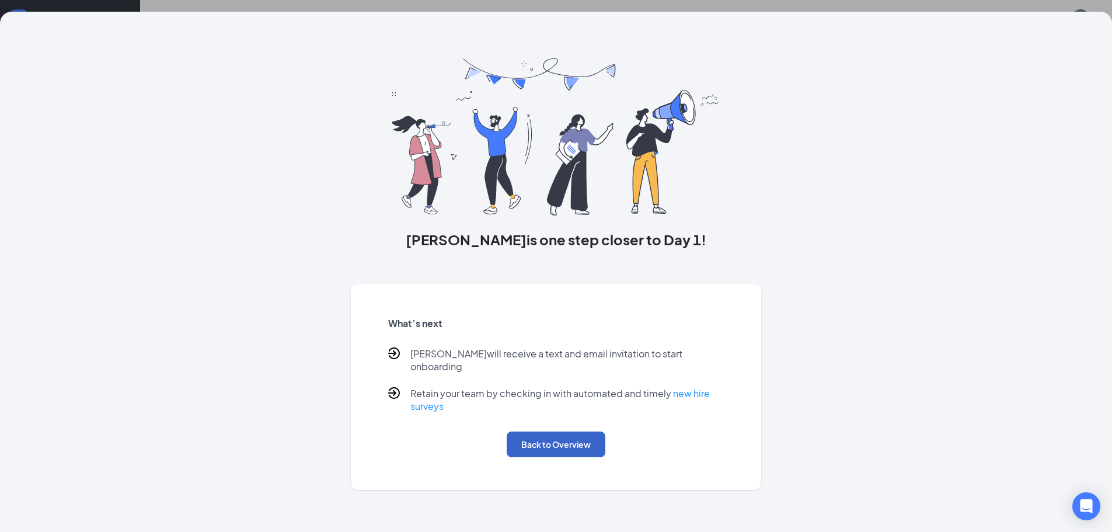
click at [519, 431] on button "Back to Overview" at bounding box center [556, 444] width 99 height 26
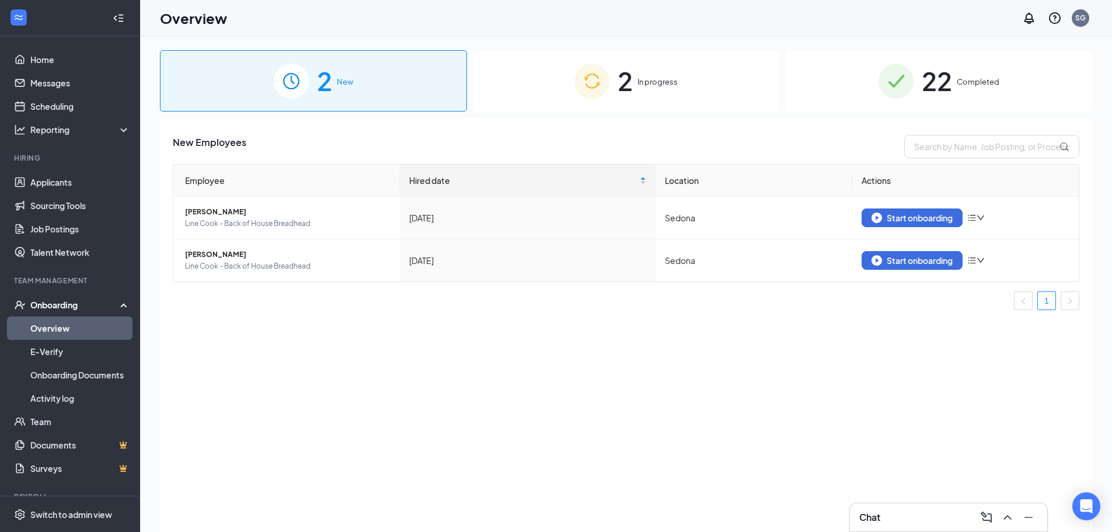
click at [662, 83] on span "In progress" at bounding box center [657, 82] width 40 height 12
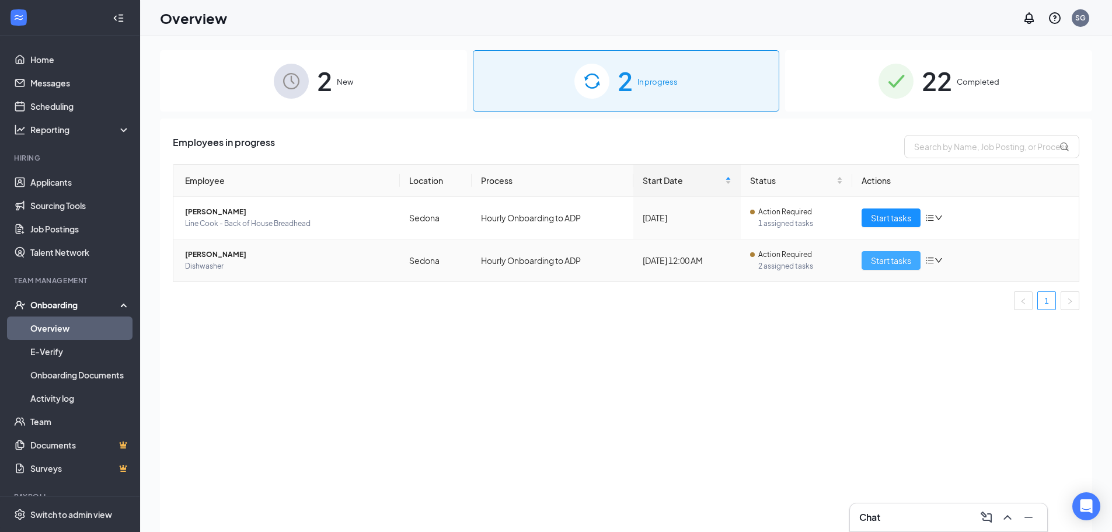
click at [895, 262] on span "Start tasks" at bounding box center [891, 260] width 40 height 13
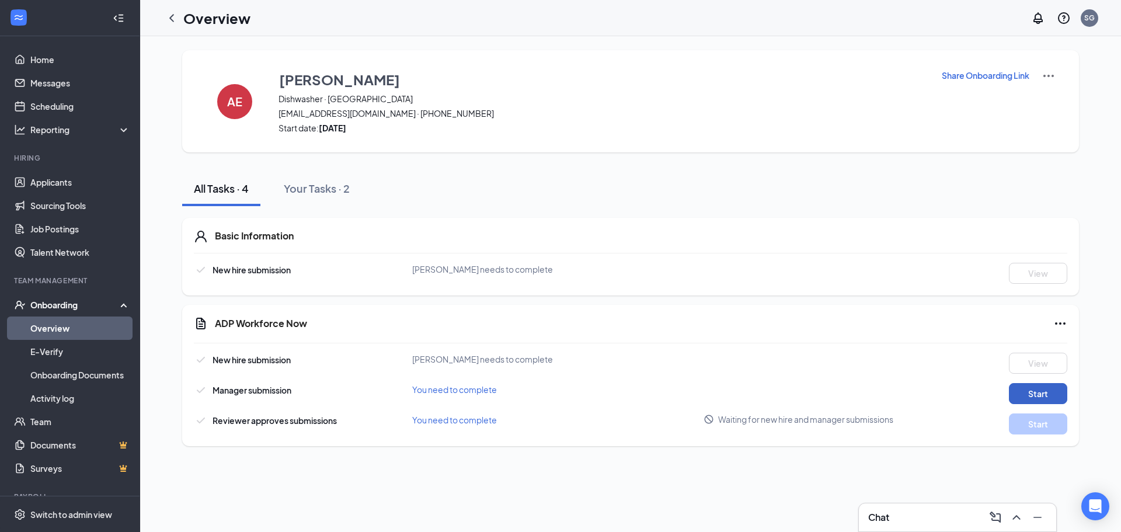
click at [1051, 390] on button "Start" at bounding box center [1038, 393] width 58 height 21
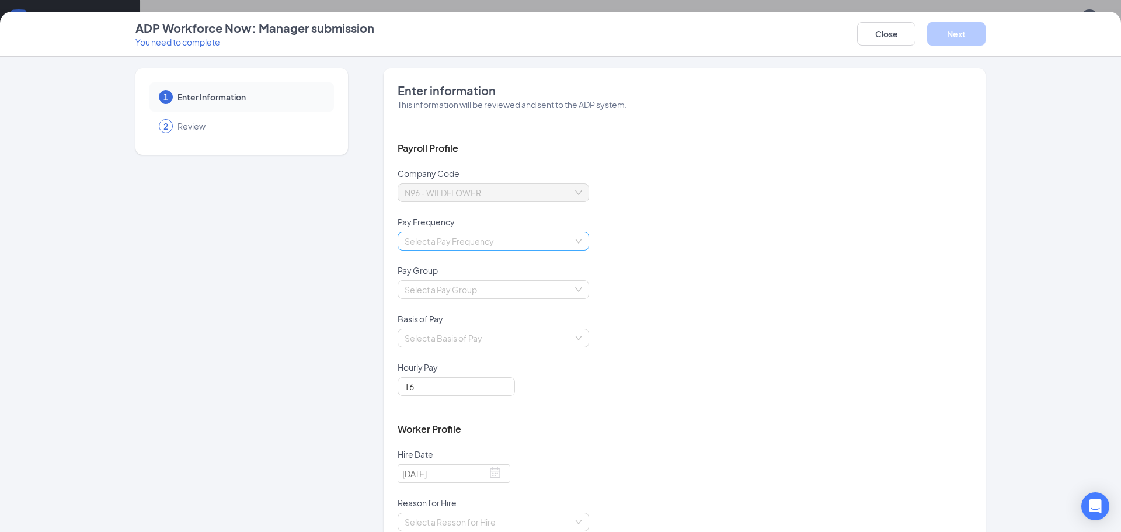
click at [504, 235] on input "search" at bounding box center [489, 241] width 169 height 18
click at [448, 320] on div "Biweekly" at bounding box center [488, 320] width 177 height 13
click at [448, 322] on div "Basis of Pay" at bounding box center [685, 321] width 574 height 16
click at [454, 301] on div "Select a Pay Group" at bounding box center [685, 296] width 574 height 33
click at [464, 285] on input "search" at bounding box center [489, 290] width 169 height 18
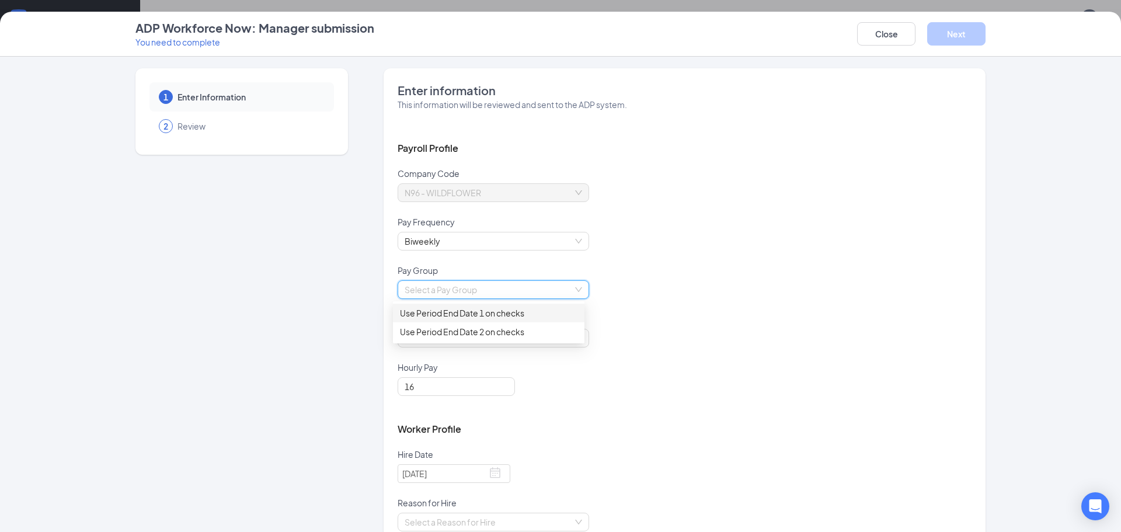
click at [461, 311] on div "Use Period End Date 1 on checks" at bounding box center [488, 312] width 177 height 13
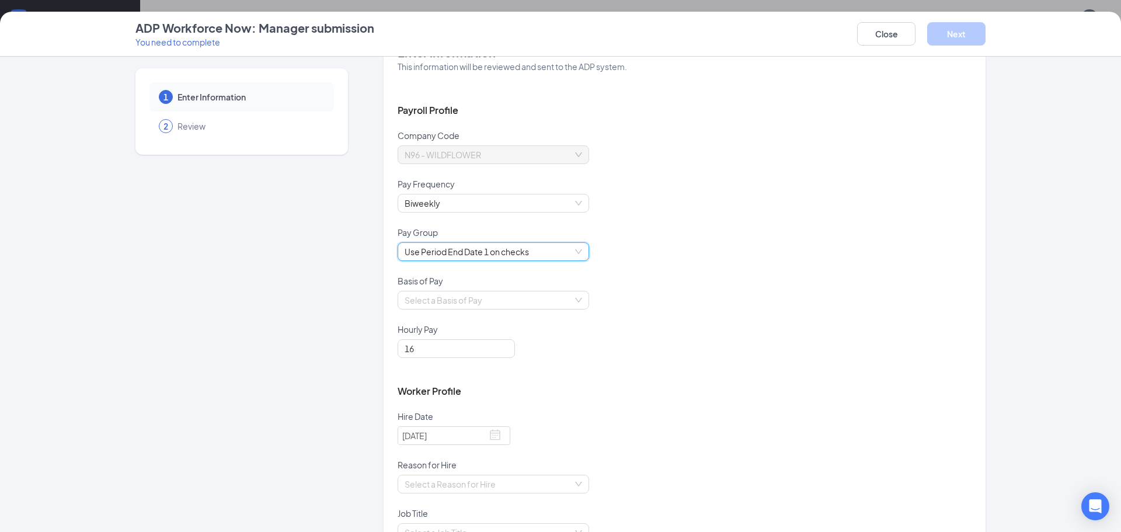
scroll to position [58, 0]
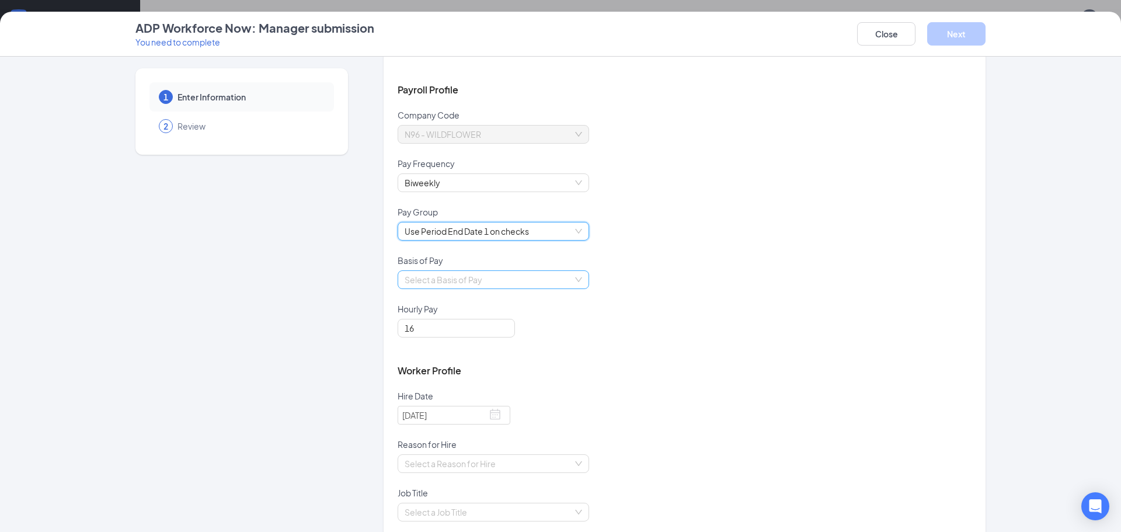
click at [463, 284] on input "search" at bounding box center [489, 280] width 169 height 18
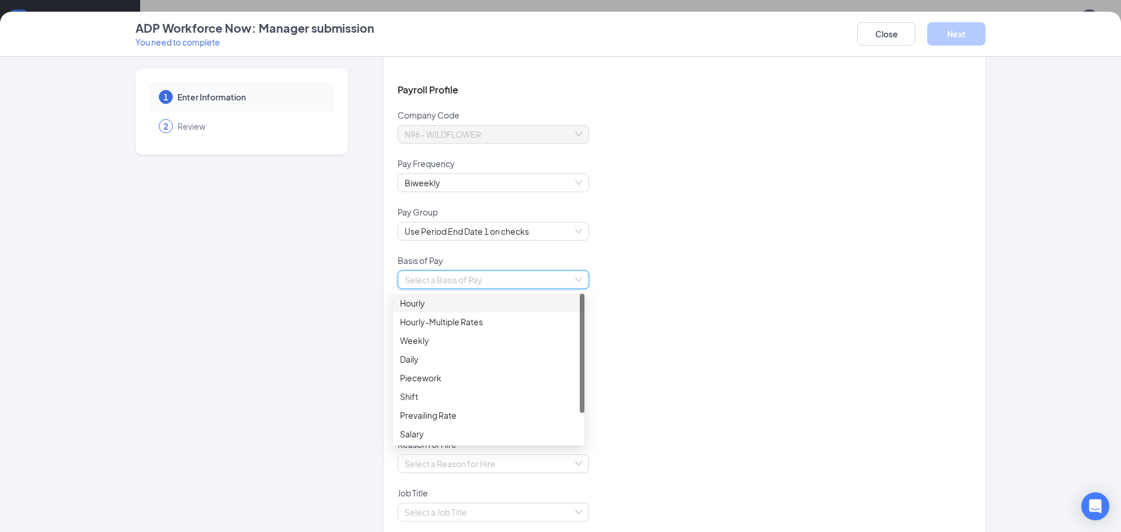
click at [462, 302] on div "Hourly" at bounding box center [488, 303] width 177 height 13
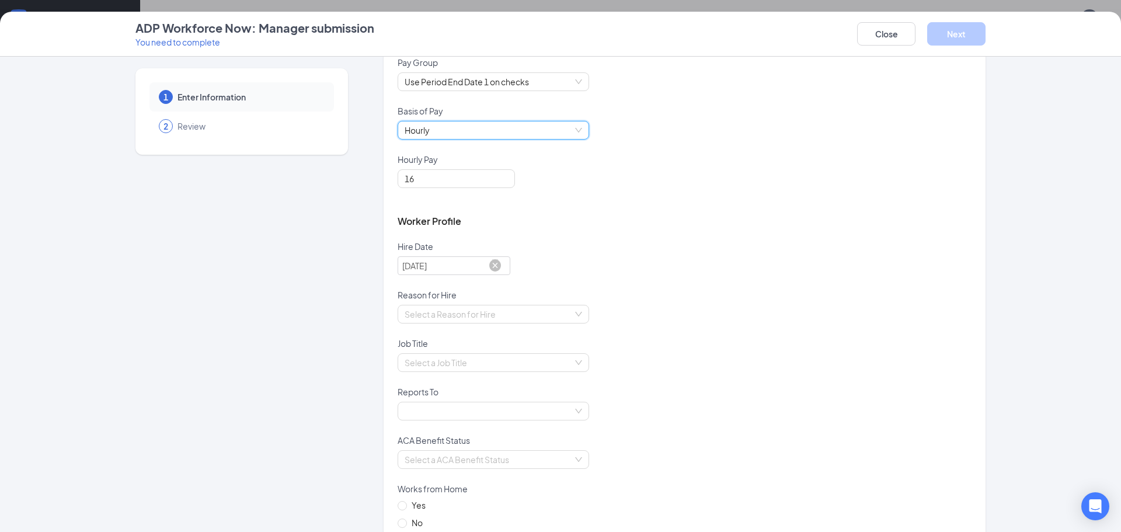
scroll to position [234, 0]
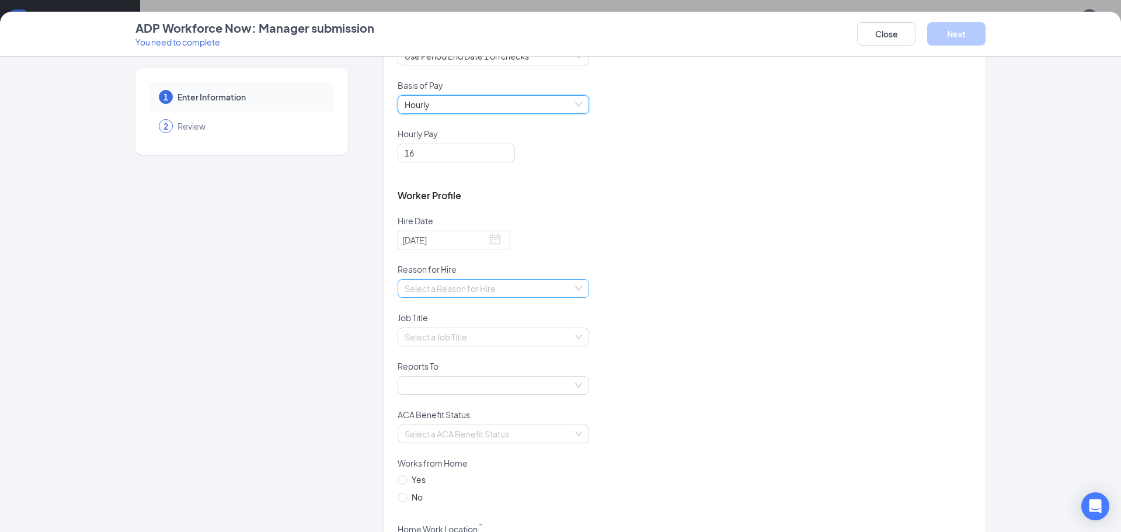
click at [449, 295] on input "search" at bounding box center [489, 289] width 169 height 18
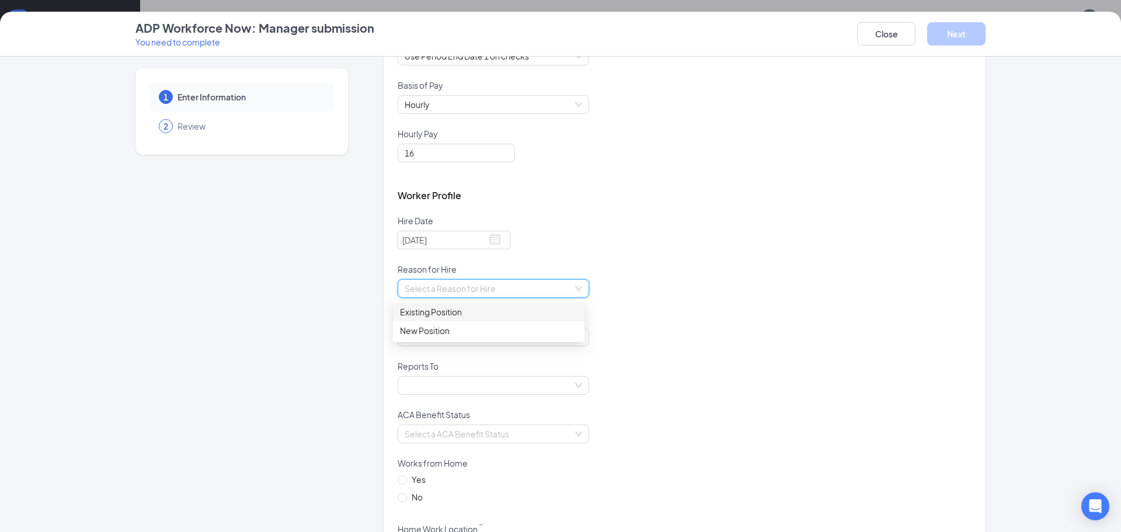
click at [447, 313] on div "Existing Position" at bounding box center [488, 311] width 177 height 13
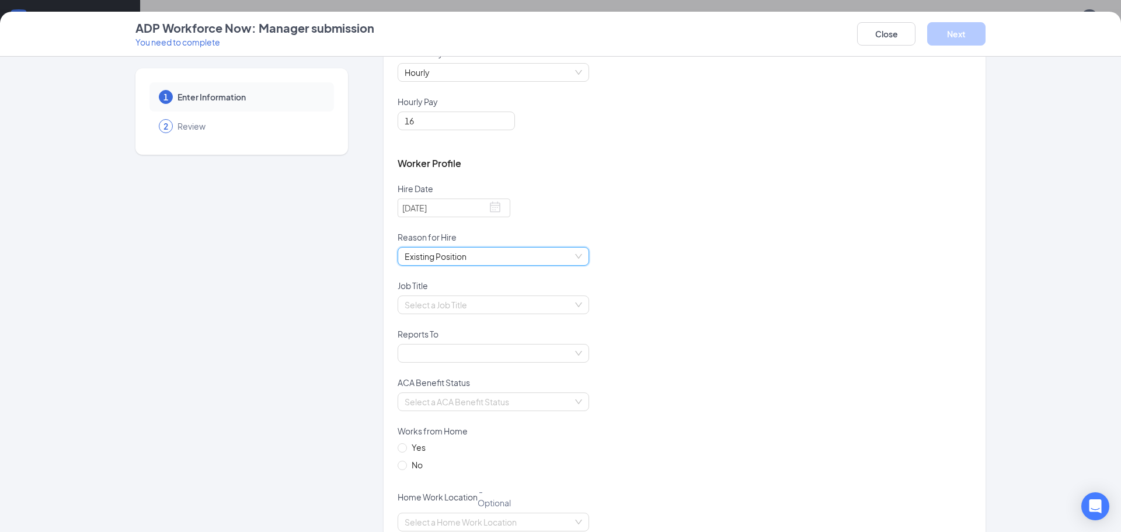
scroll to position [292, 0]
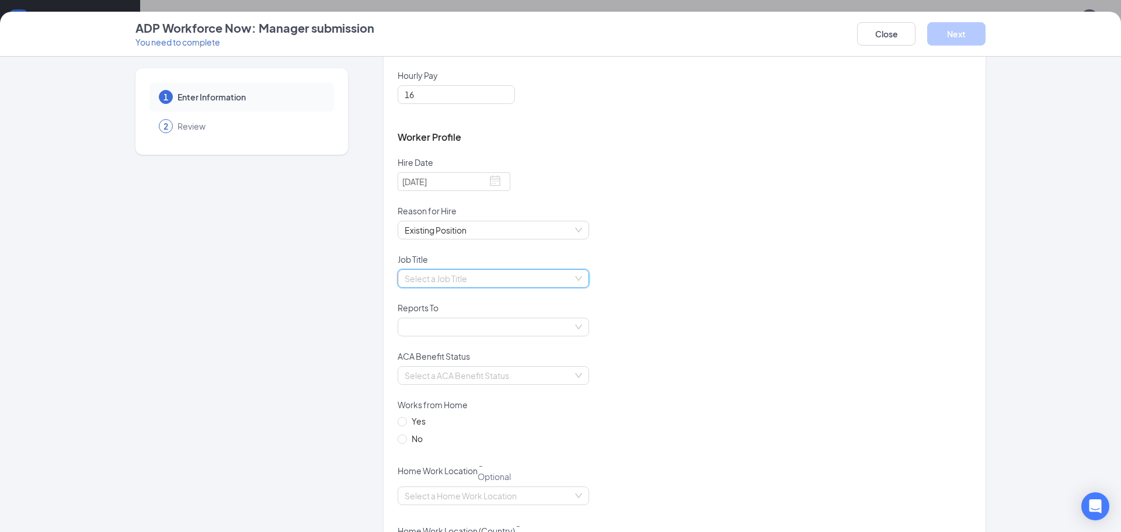
click at [451, 275] on input "search" at bounding box center [489, 279] width 169 height 18
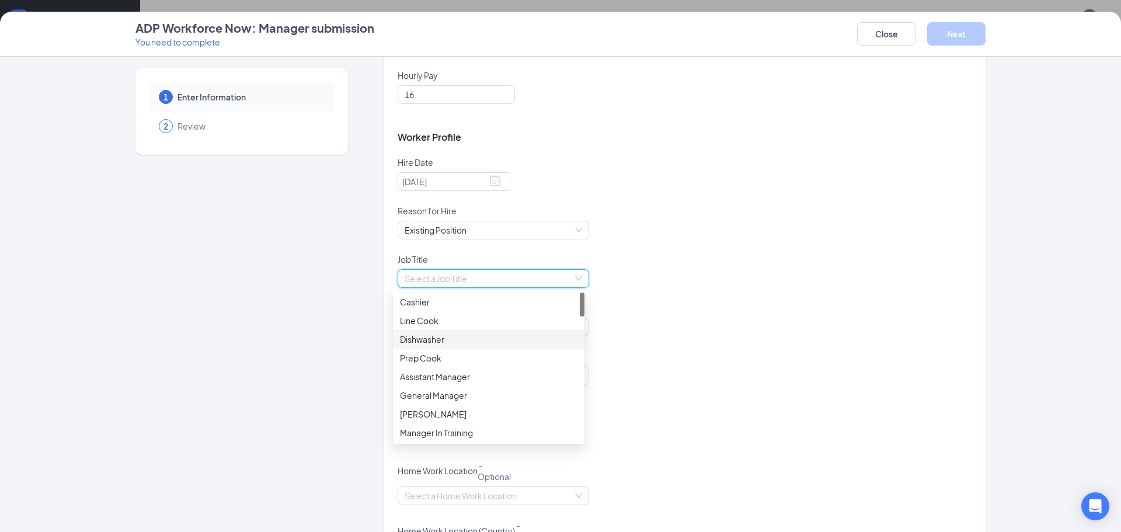
click at [446, 336] on div "Dishwasher" at bounding box center [488, 339] width 177 height 13
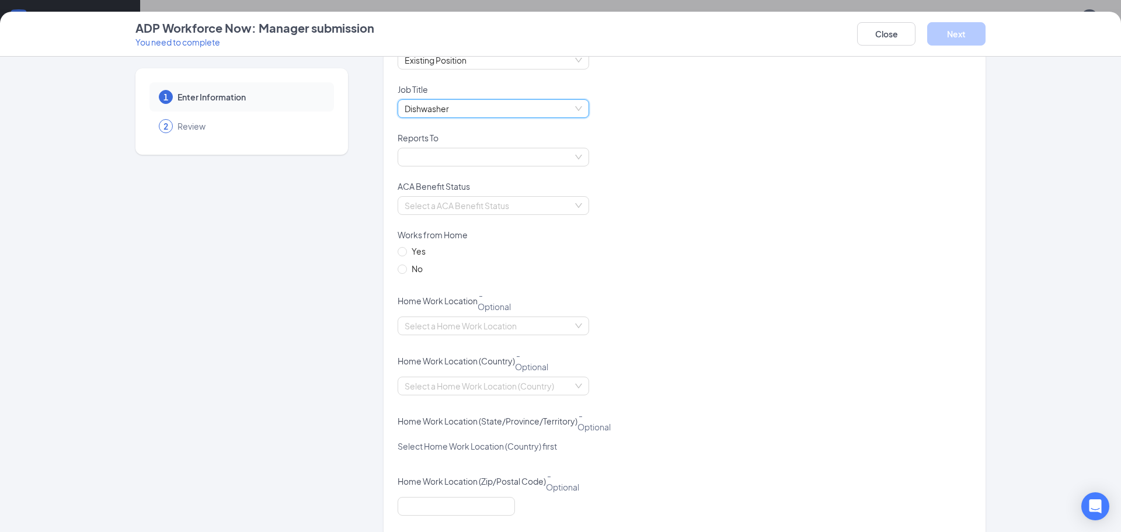
scroll to position [467, 0]
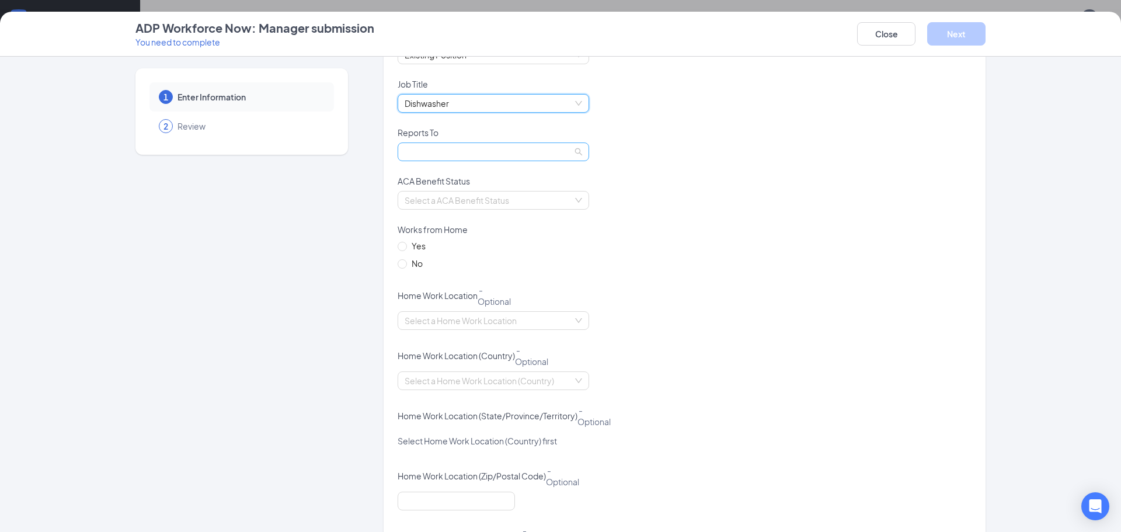
click at [451, 150] on span at bounding box center [493, 152] width 177 height 18
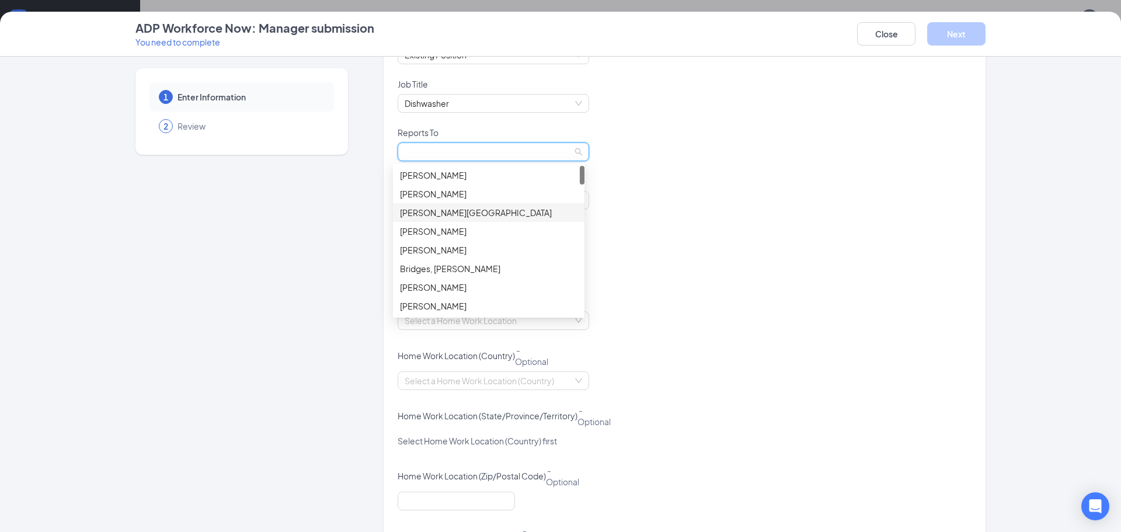
click at [449, 211] on div "Backus, Brittany" at bounding box center [488, 212] width 177 height 13
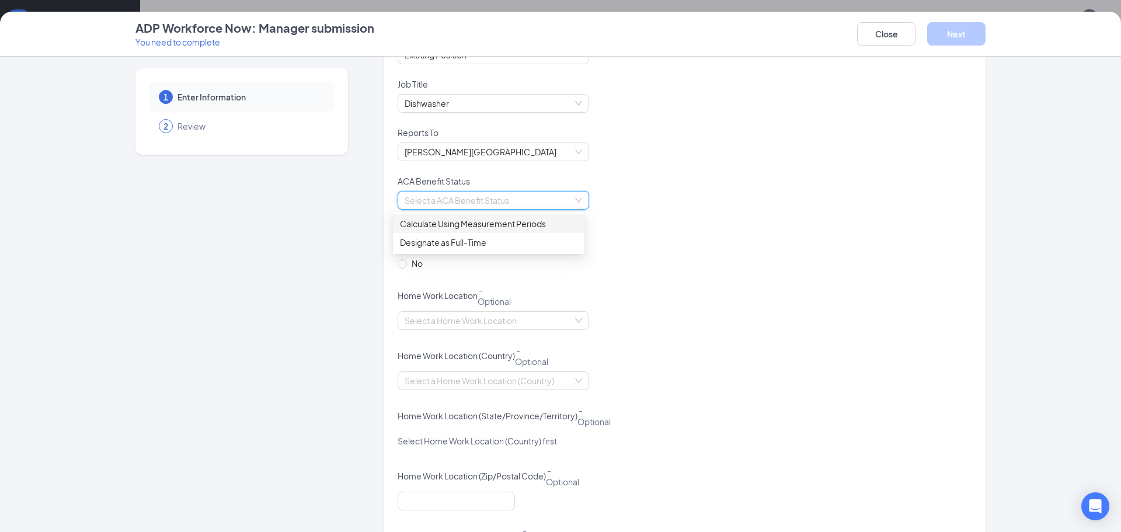
click at [448, 197] on input "search" at bounding box center [489, 200] width 169 height 18
click at [449, 228] on div "Calculate Using Measurement Periods" at bounding box center [488, 223] width 177 height 13
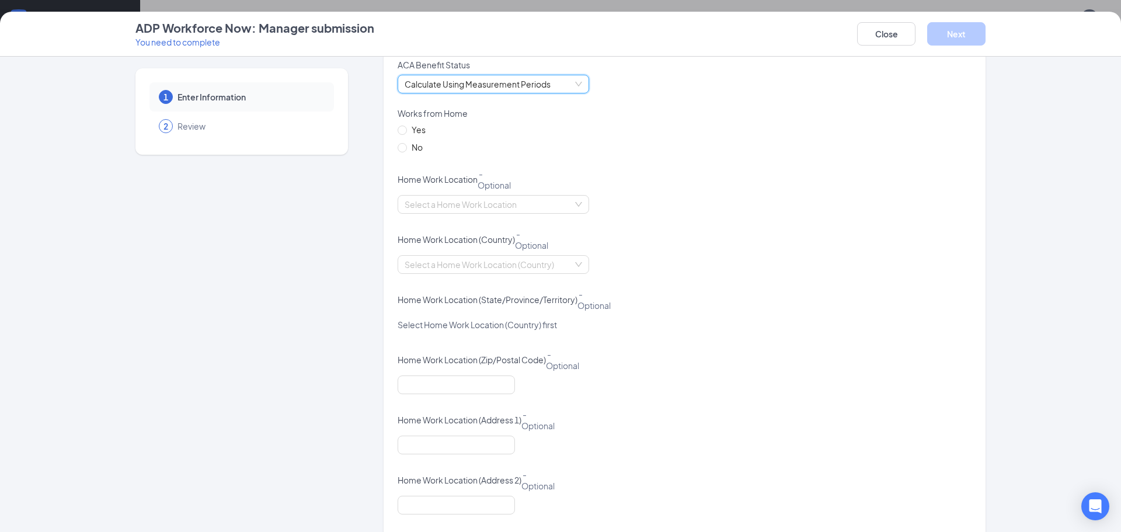
scroll to position [584, 0]
click at [407, 145] on span "No" at bounding box center [417, 146] width 20 height 13
click at [405, 145] on input "No" at bounding box center [402, 146] width 8 height 8
radio input "true"
click at [413, 202] on input "search" at bounding box center [489, 204] width 169 height 18
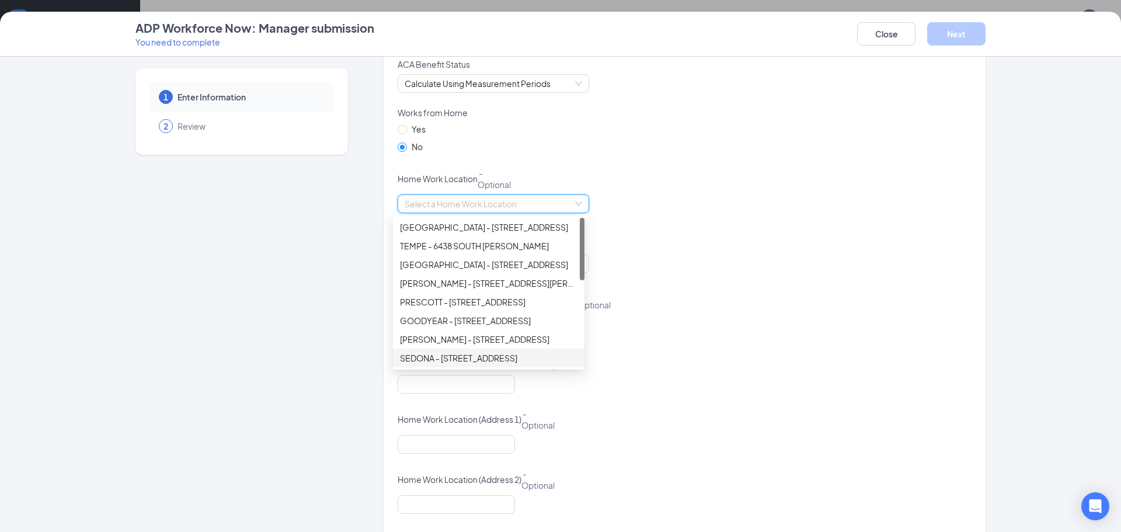
click at [435, 351] on div "SEDONA - 101 NORTH HIGHWAY 89A" at bounding box center [488, 358] width 191 height 19
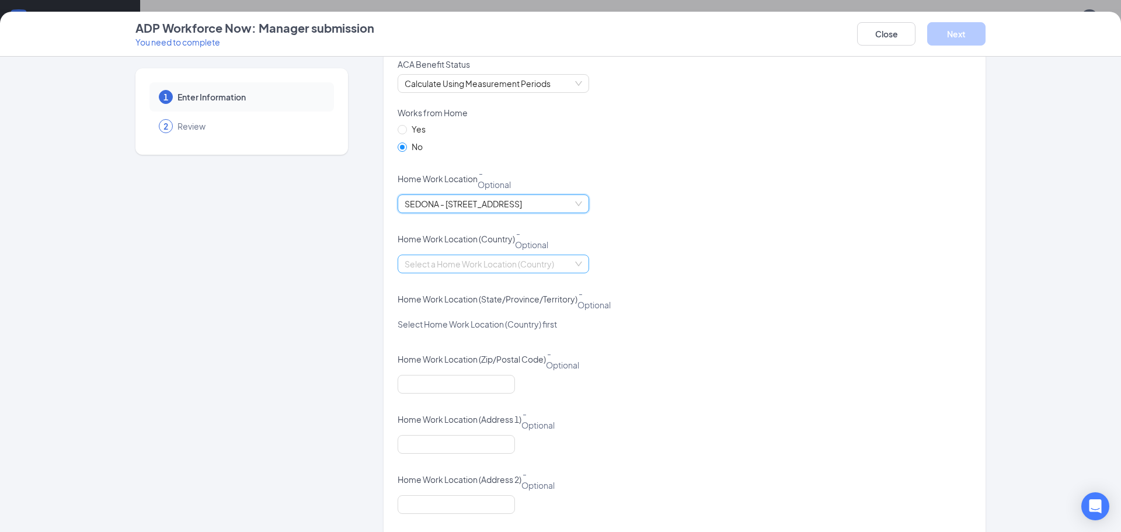
click at [452, 268] on input "search" at bounding box center [489, 264] width 169 height 18
click at [441, 287] on div "United States" at bounding box center [488, 287] width 177 height 13
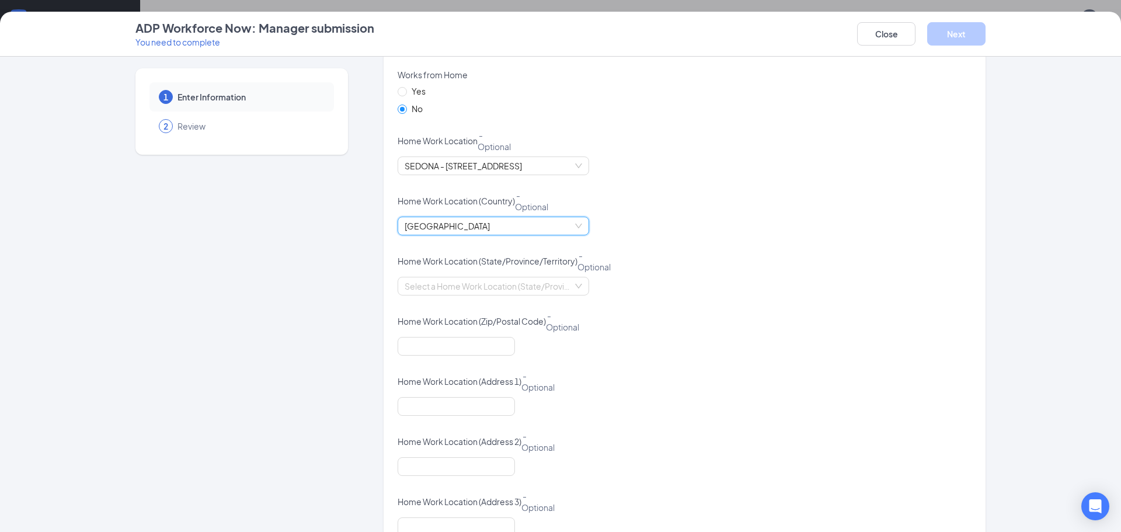
scroll to position [642, 0]
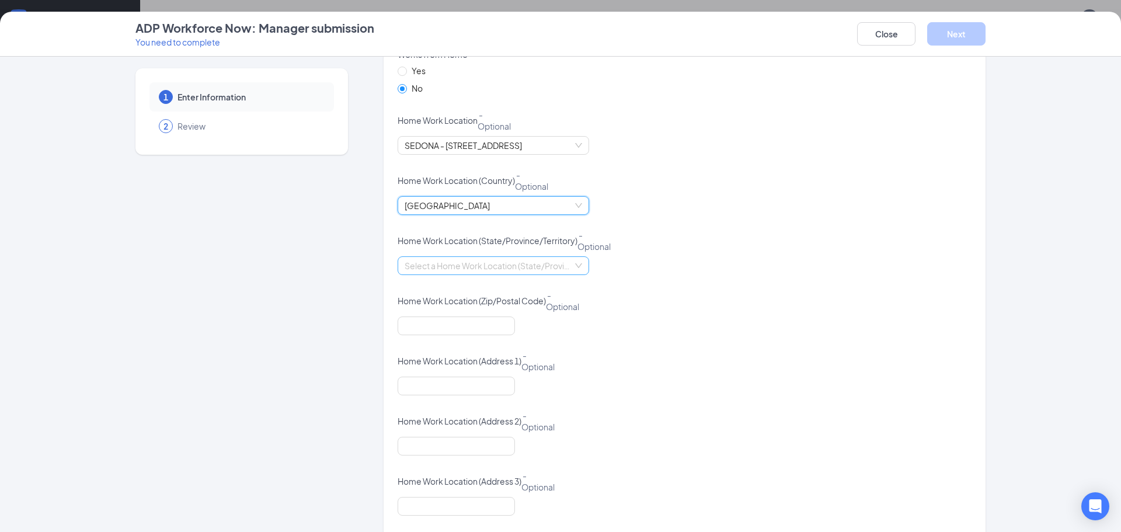
click at [442, 266] on input "search" at bounding box center [489, 266] width 169 height 18
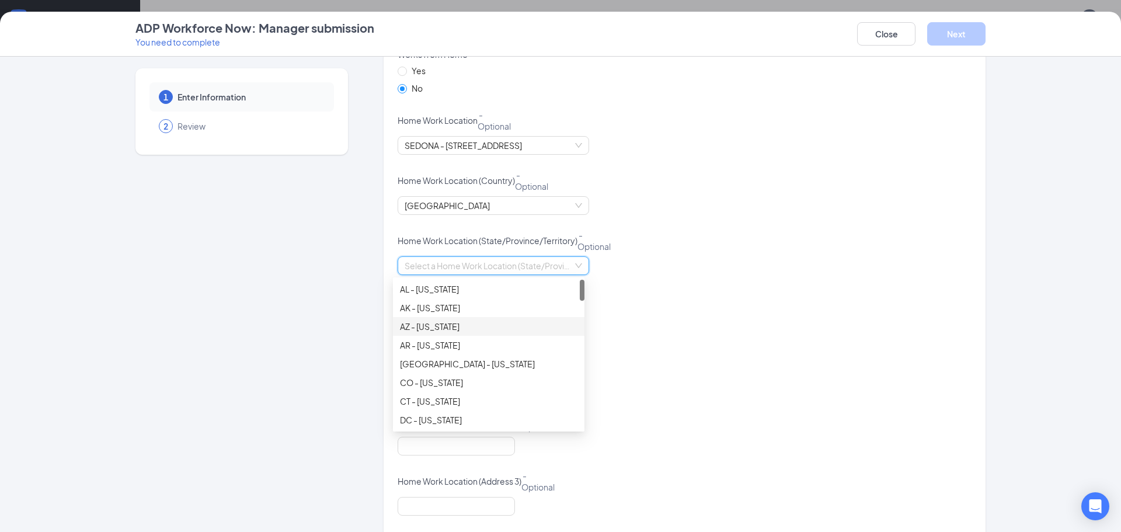
click at [437, 326] on div "AZ - Arizona" at bounding box center [488, 326] width 177 height 13
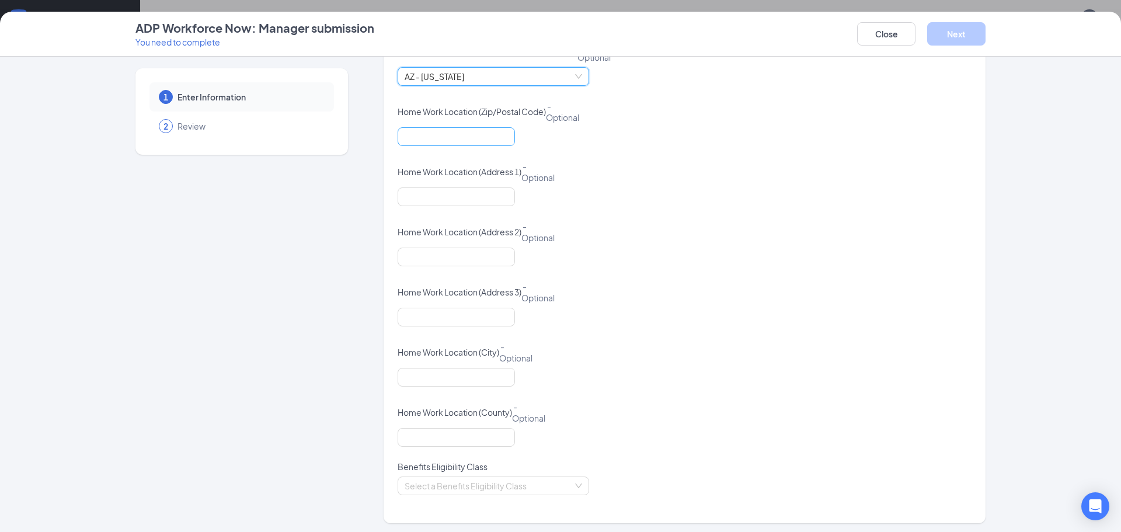
scroll to position [834, 0]
click at [431, 485] on input "search" at bounding box center [489, 483] width 169 height 18
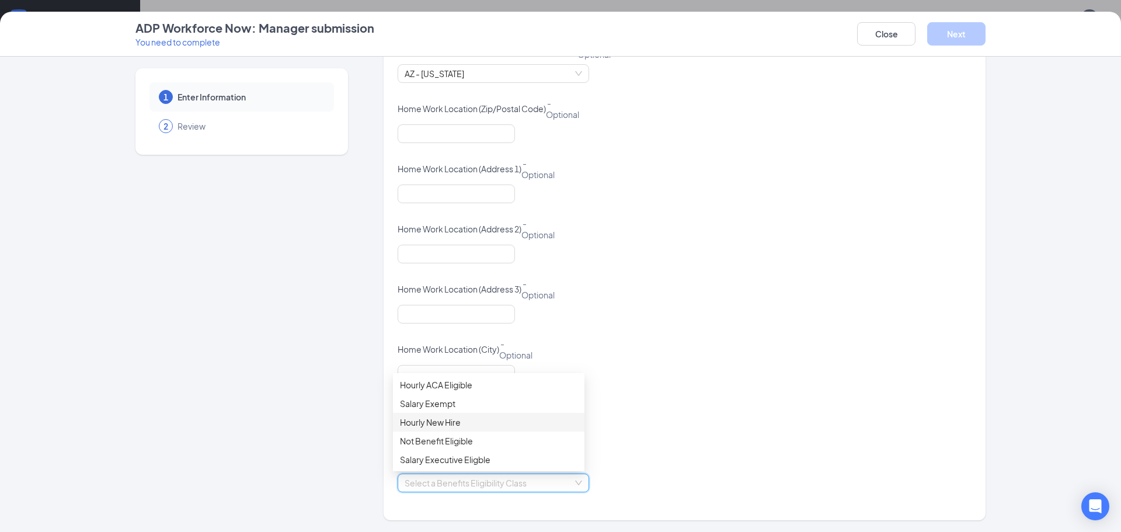
click at [456, 422] on div "Hourly New Hire" at bounding box center [488, 422] width 177 height 13
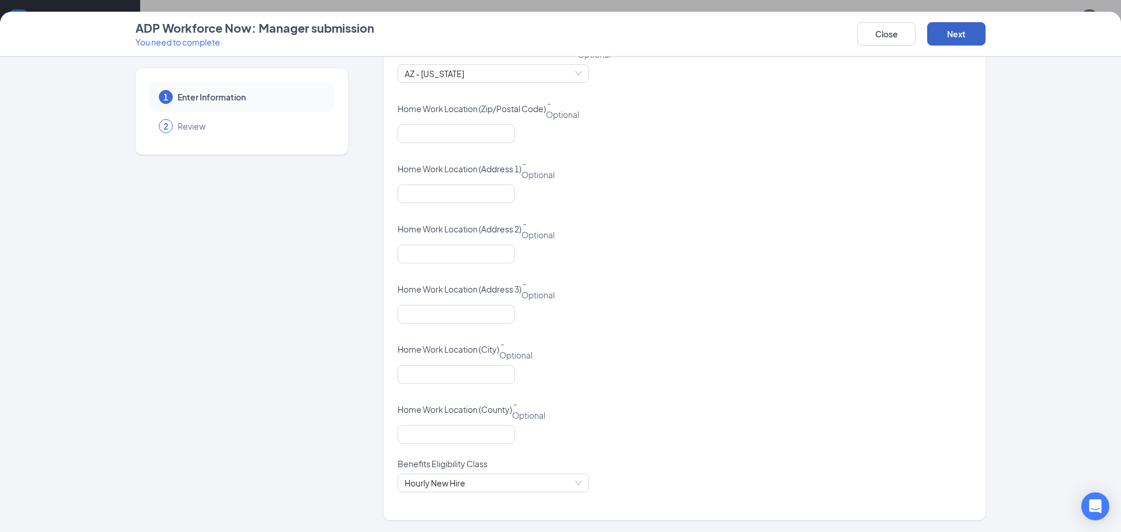
click at [942, 37] on button "Next" at bounding box center [956, 33] width 58 height 23
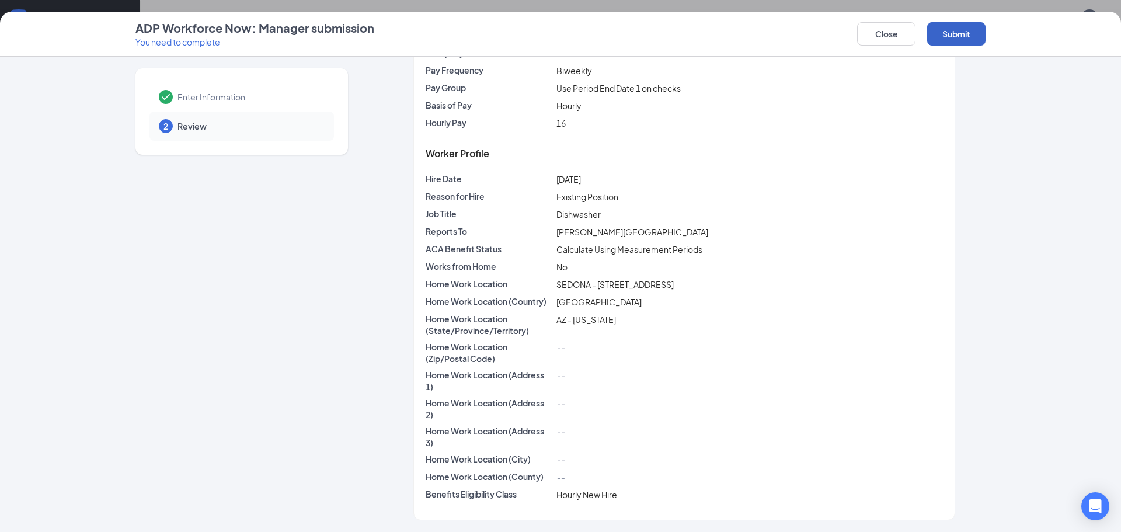
click at [938, 36] on button "Submit" at bounding box center [956, 33] width 58 height 23
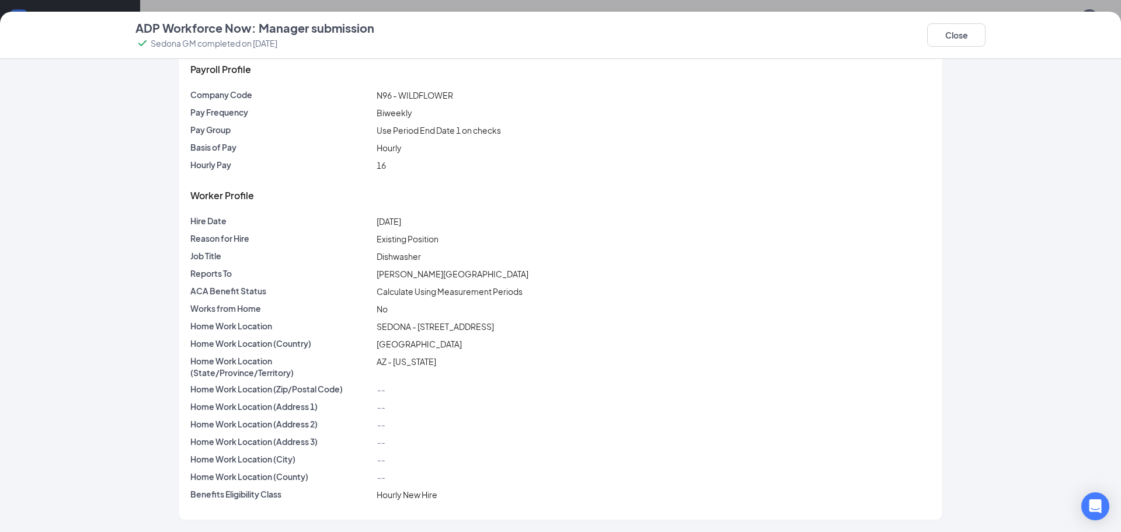
scroll to position [58, 0]
click at [964, 32] on button "Close" at bounding box center [956, 34] width 58 height 23
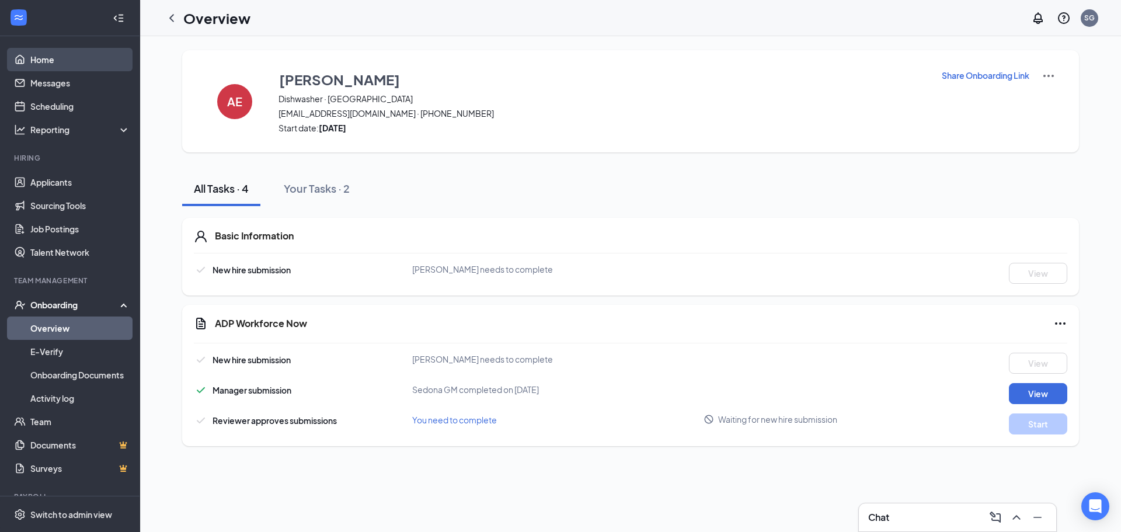
click at [81, 55] on link "Home" at bounding box center [80, 59] width 100 height 23
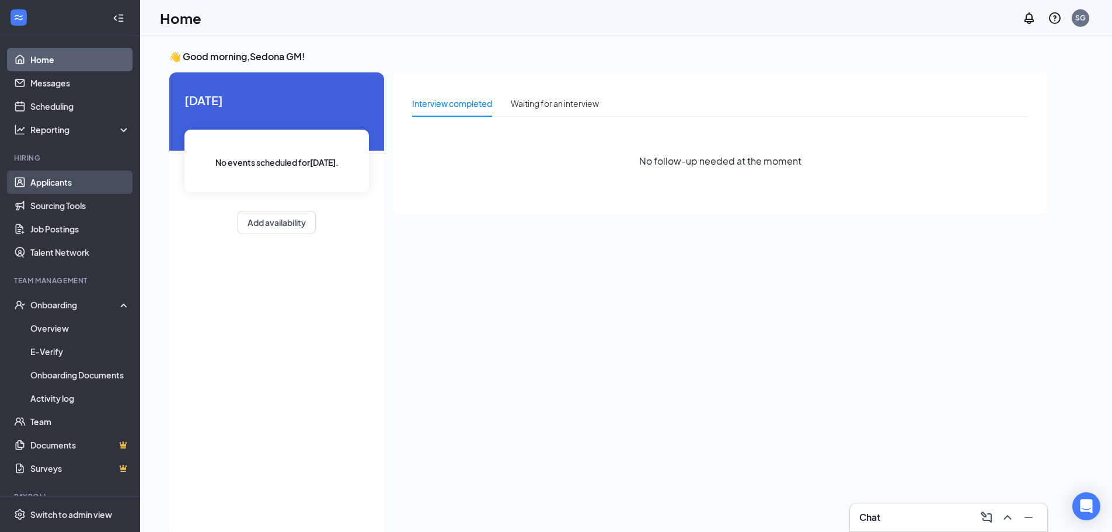
click at [65, 176] on link "Applicants" at bounding box center [80, 181] width 100 height 23
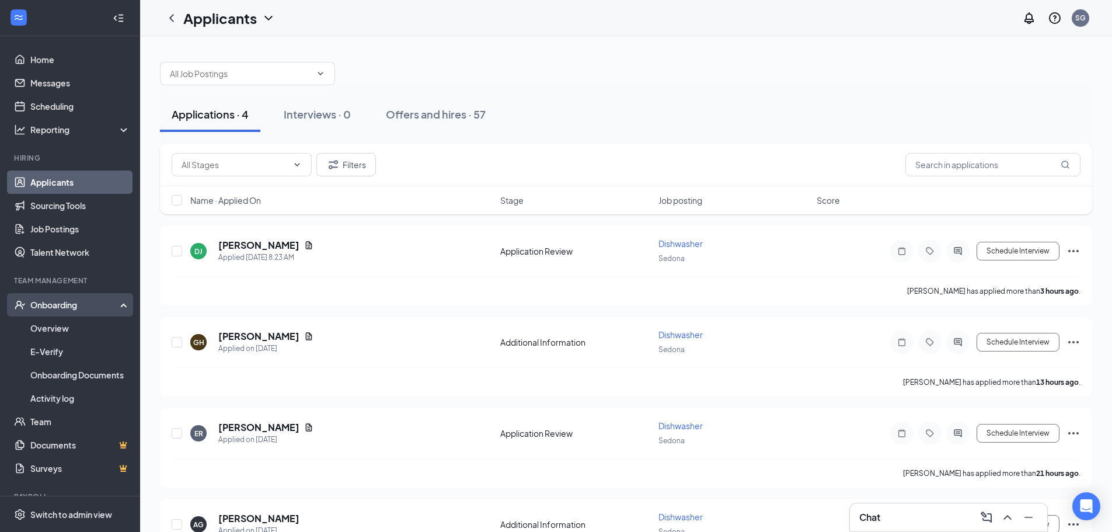
click at [60, 306] on div "Onboarding" at bounding box center [75, 305] width 90 height 12
click at [57, 312] on div "Onboarding" at bounding box center [70, 304] width 140 height 23
click at [55, 327] on link "Overview" at bounding box center [80, 327] width 100 height 23
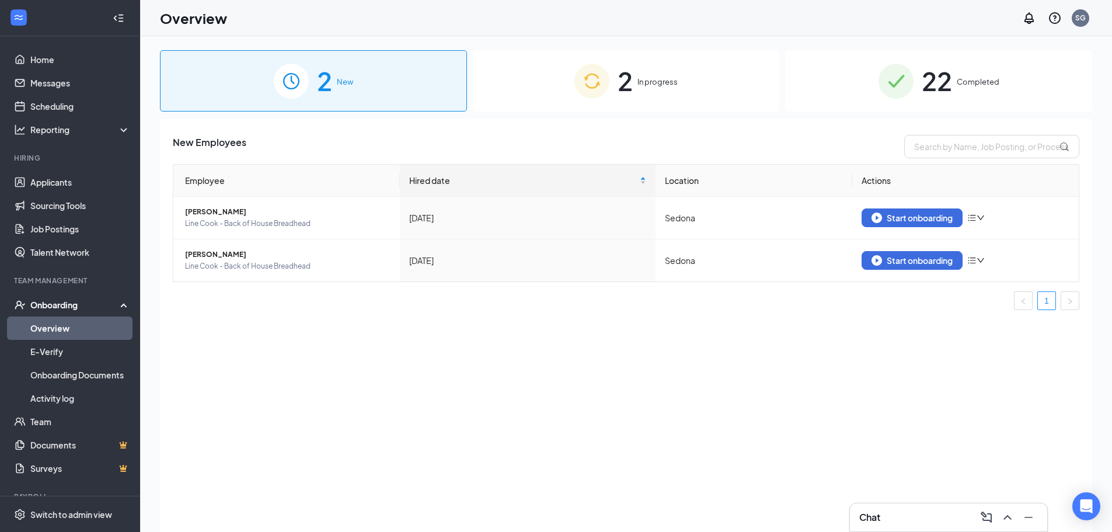
drag, startPoint x: 647, startPoint y: 67, endPoint x: 636, endPoint y: 76, distance: 14.1
click at [647, 68] on div "2 In progress" at bounding box center [626, 80] width 307 height 61
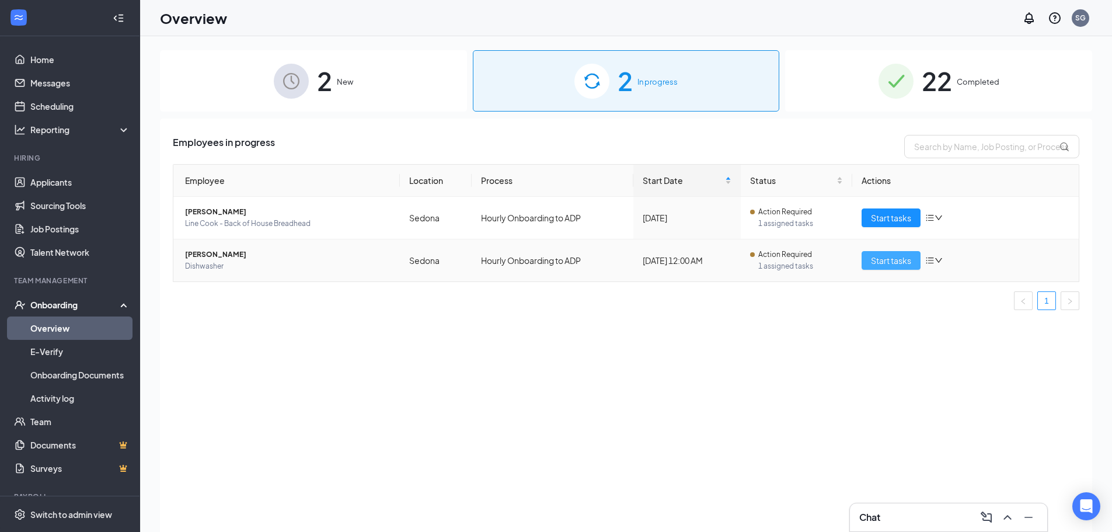
click at [872, 268] on button "Start tasks" at bounding box center [891, 260] width 59 height 19
